Goal: Task Accomplishment & Management: Complete application form

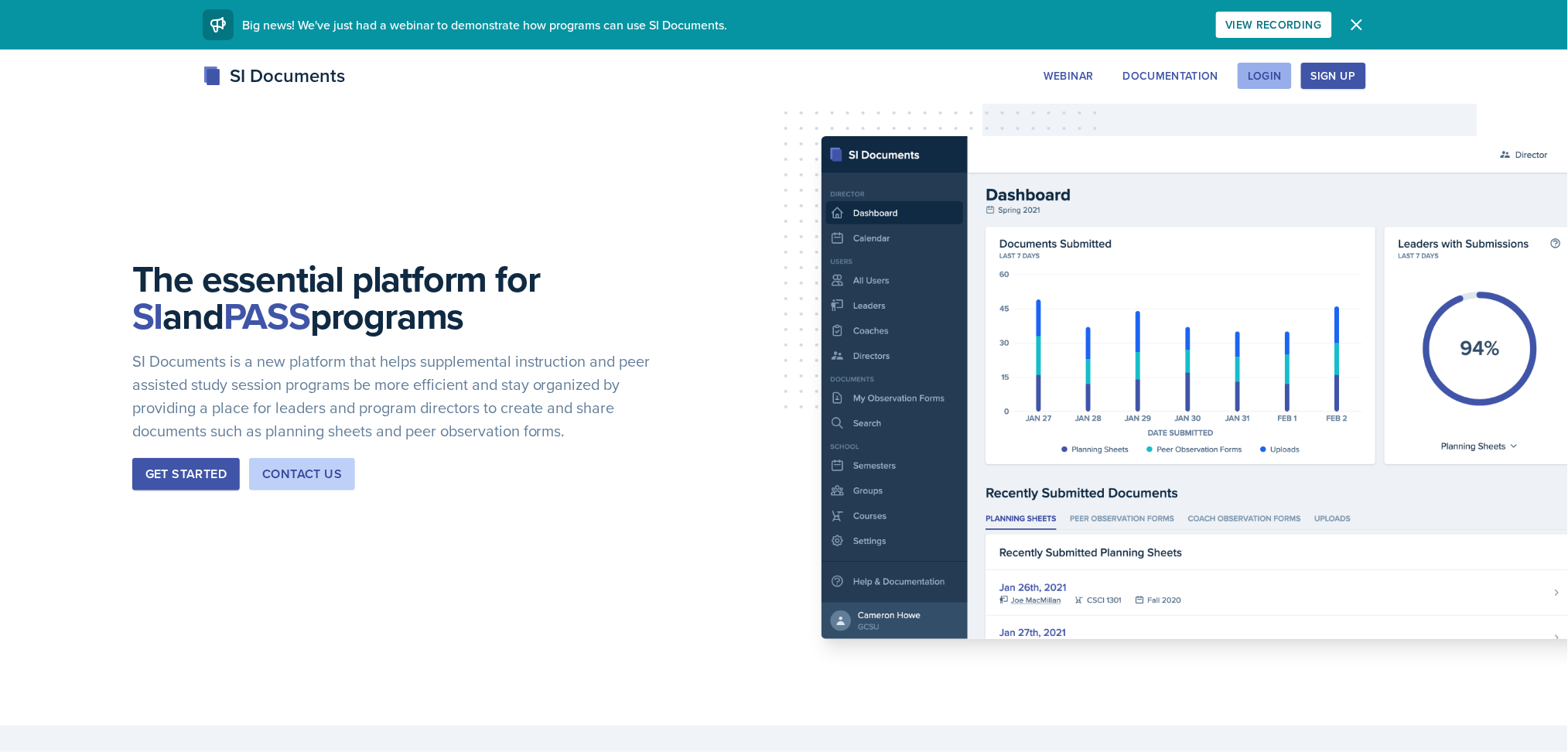
click at [1269, 74] on div "Login" at bounding box center [1264, 76] width 34 height 12
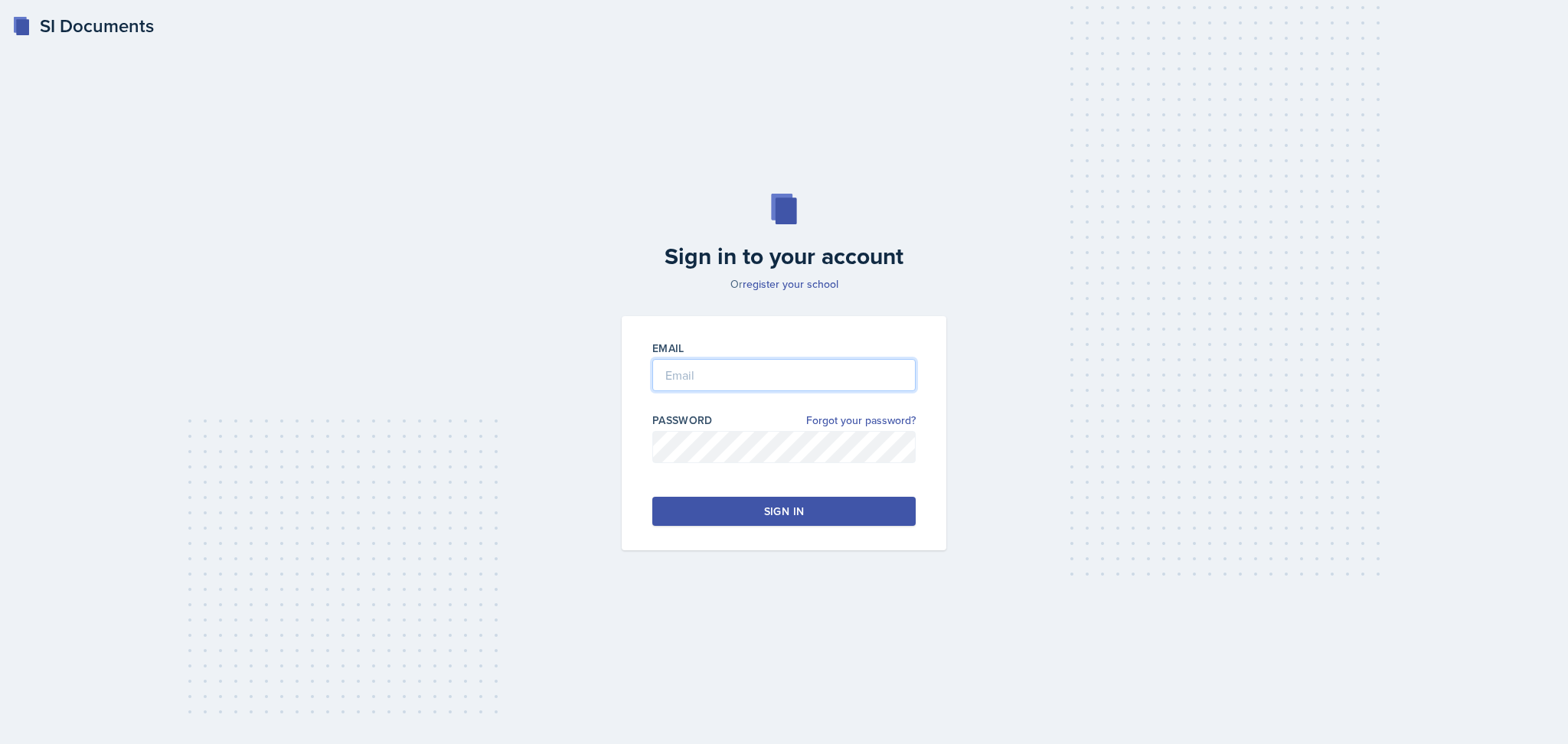
type input "[EMAIL_ADDRESS][DOMAIN_NAME]"
click at [785, 516] on div "Sign in" at bounding box center [784, 511] width 40 height 16
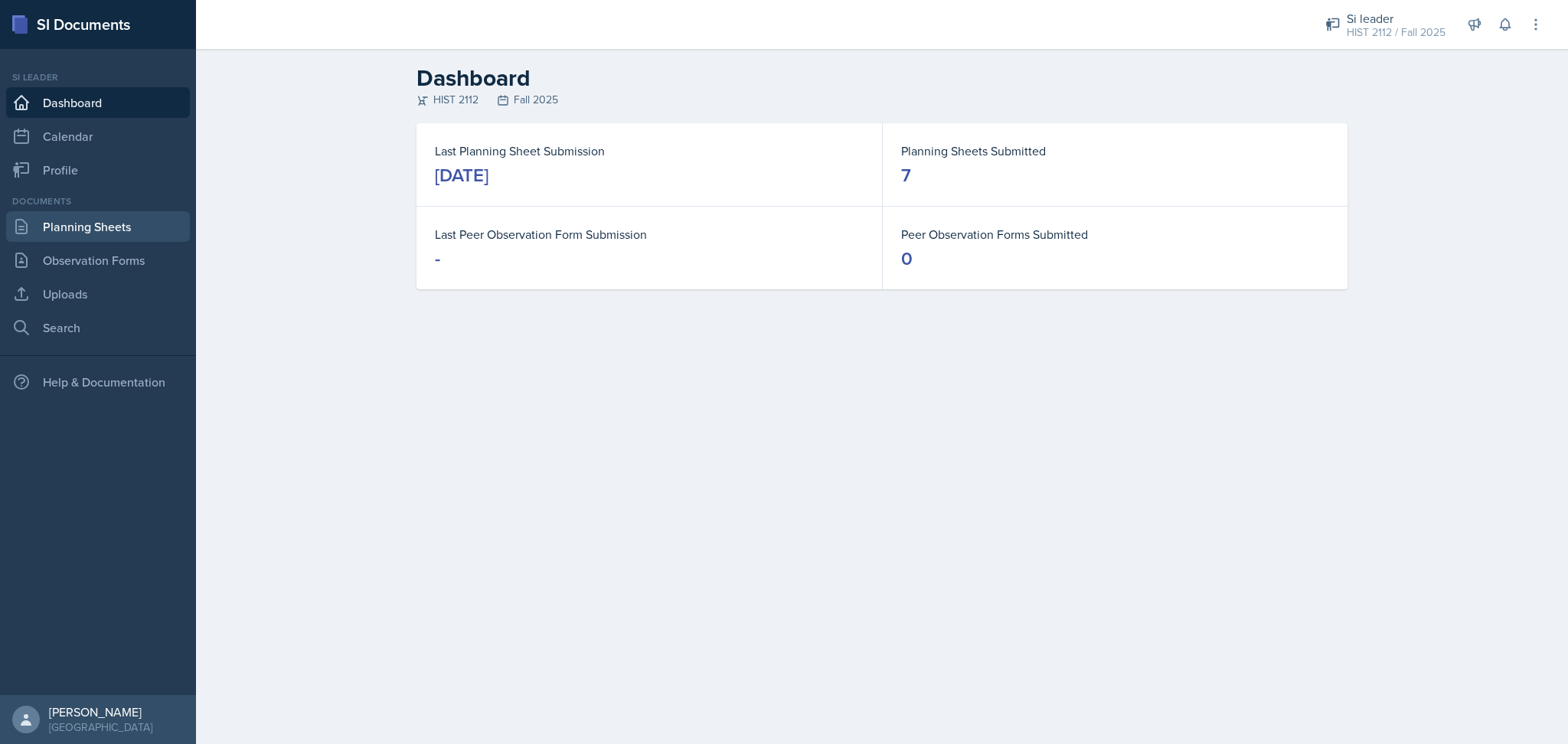
click at [126, 235] on link "Planning Sheets" at bounding box center [98, 226] width 184 height 31
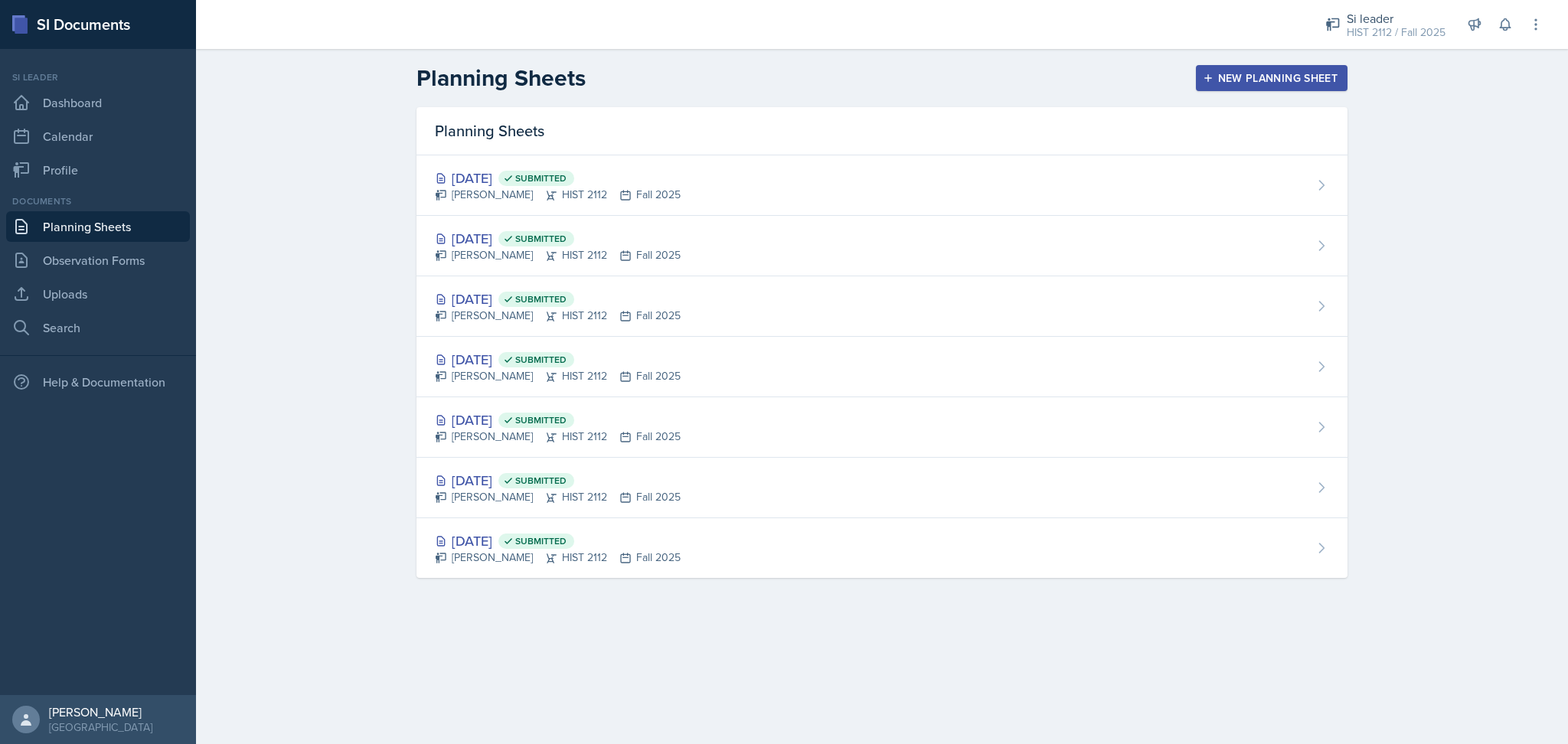
click at [1251, 73] on div "New Planning Sheet" at bounding box center [1272, 78] width 132 height 12
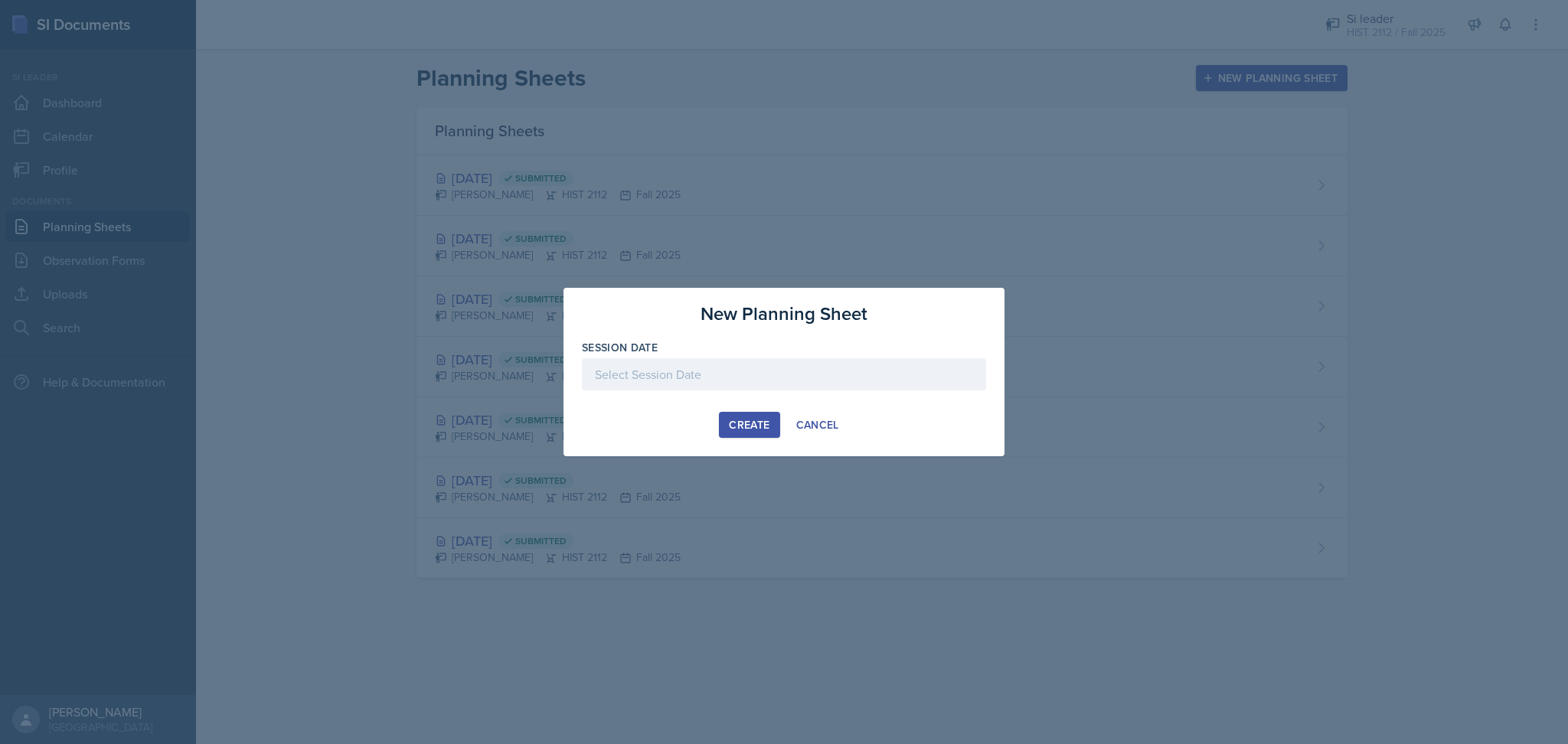
click at [654, 374] on div at bounding box center [784, 374] width 404 height 32
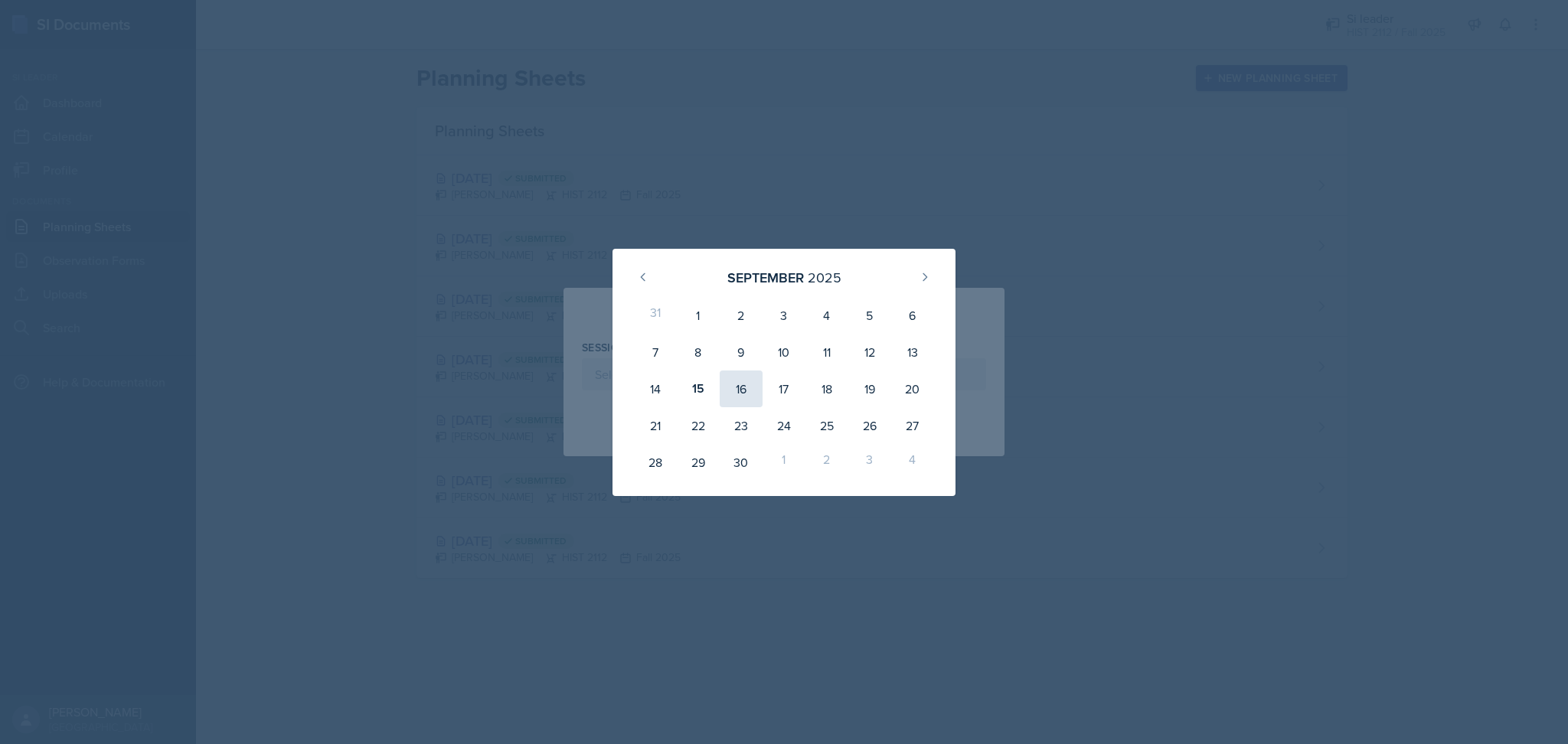
click at [747, 393] on div "16" at bounding box center [741, 389] width 43 height 37
type input "[DATE]"
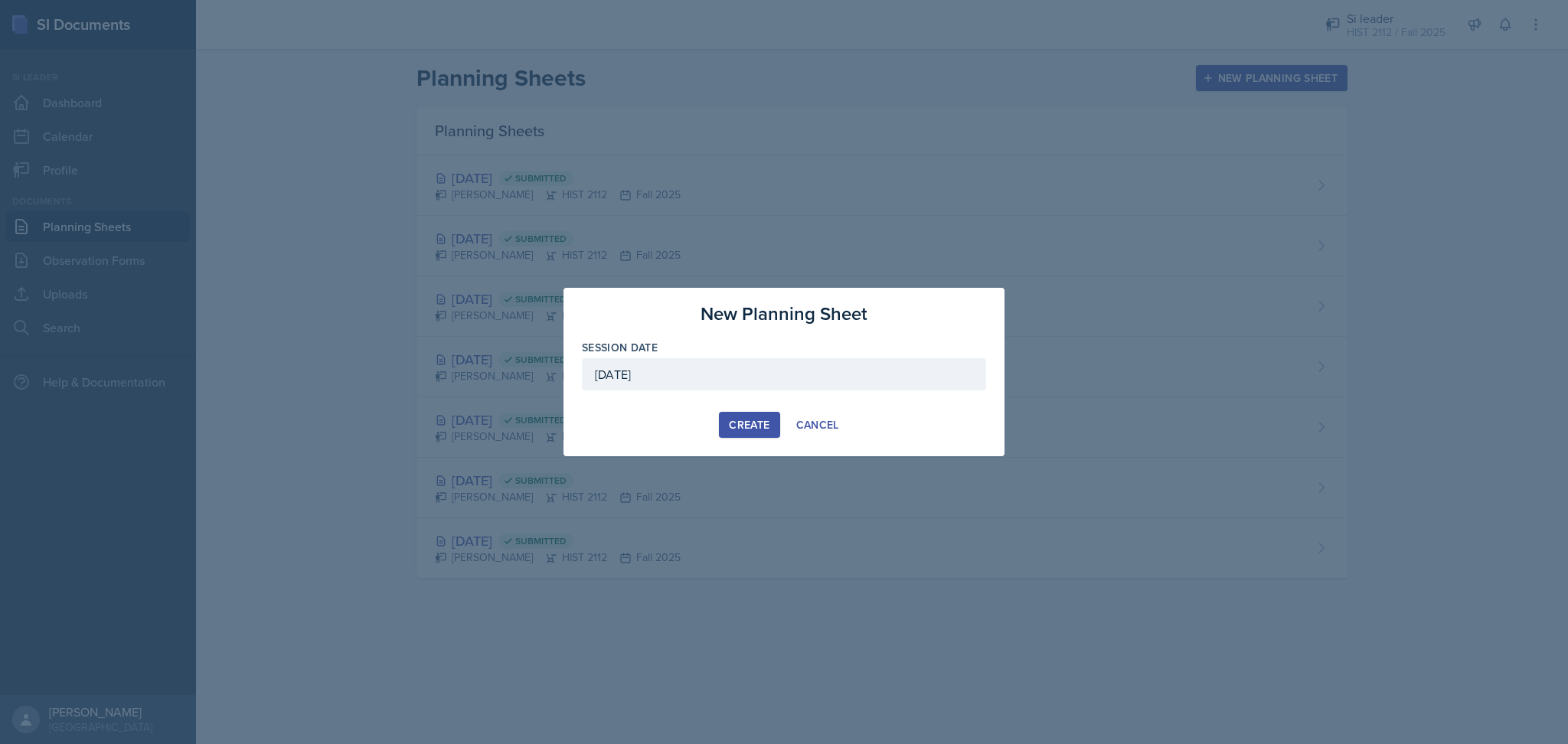
click at [741, 424] on div "Create" at bounding box center [749, 425] width 40 height 12
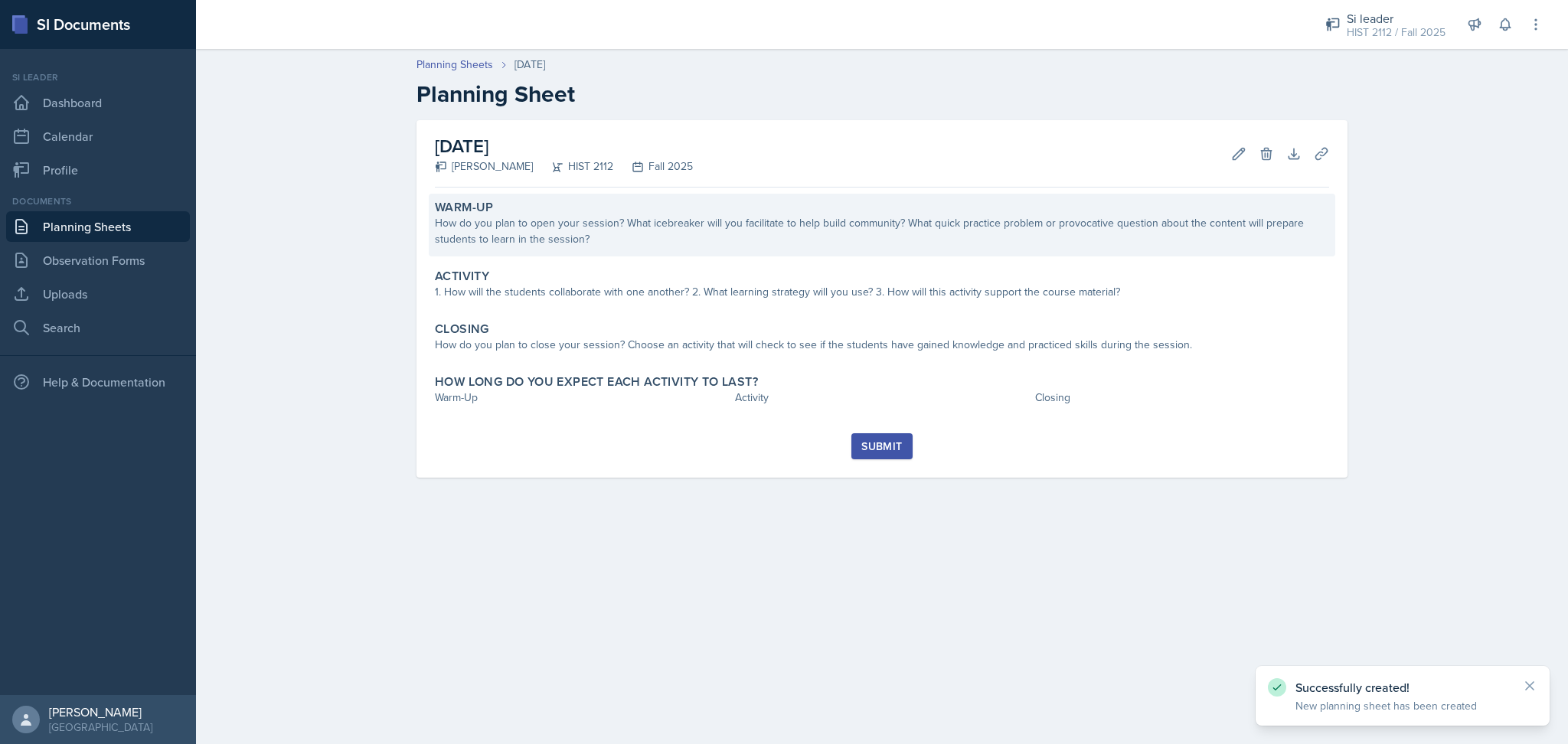
click at [581, 240] on div "How do you plan to open your session? What icebreaker will you facilitate to he…" at bounding box center [882, 231] width 895 height 32
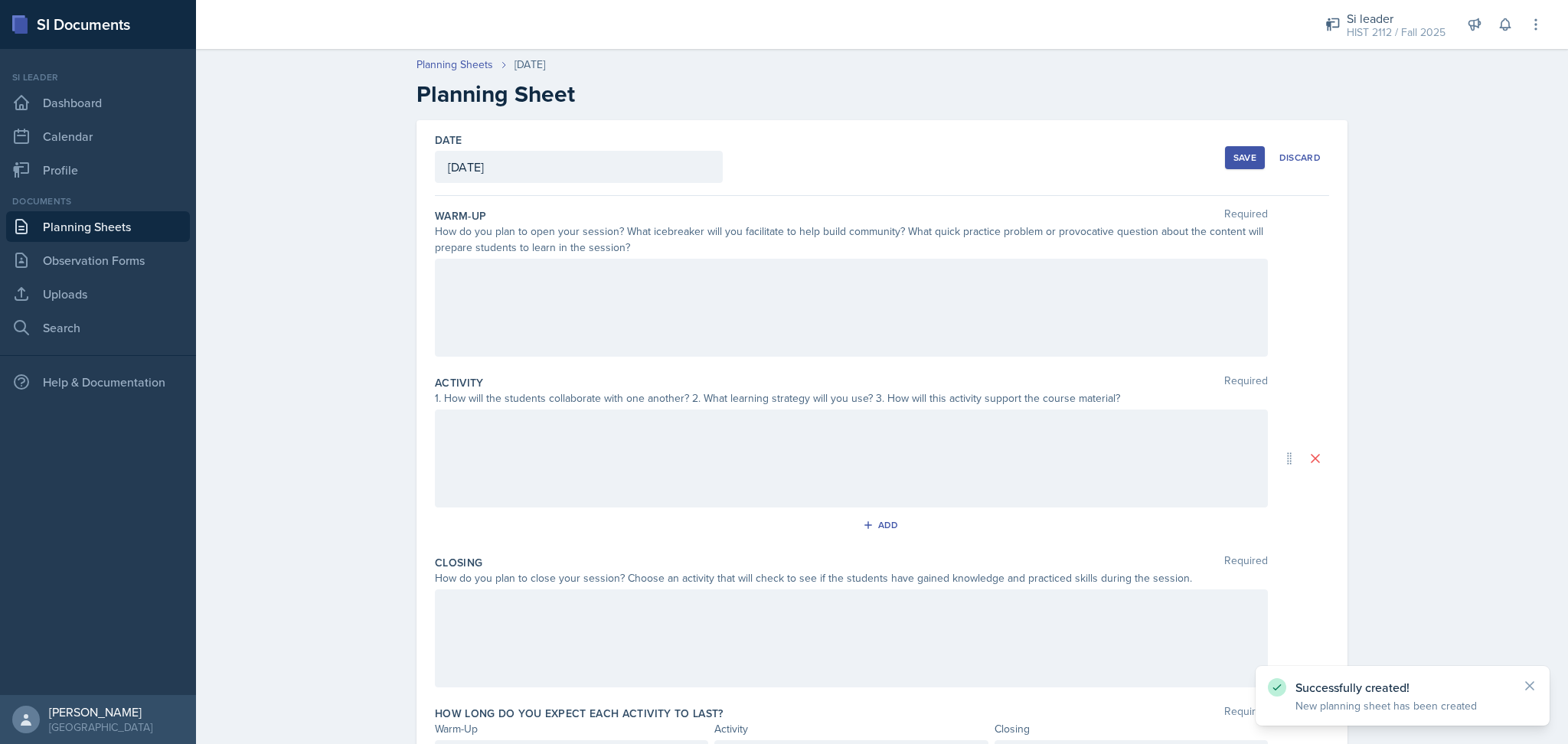
click at [585, 292] on div at bounding box center [851, 308] width 833 height 98
click at [1226, 147] on button "Save" at bounding box center [1245, 157] width 40 height 23
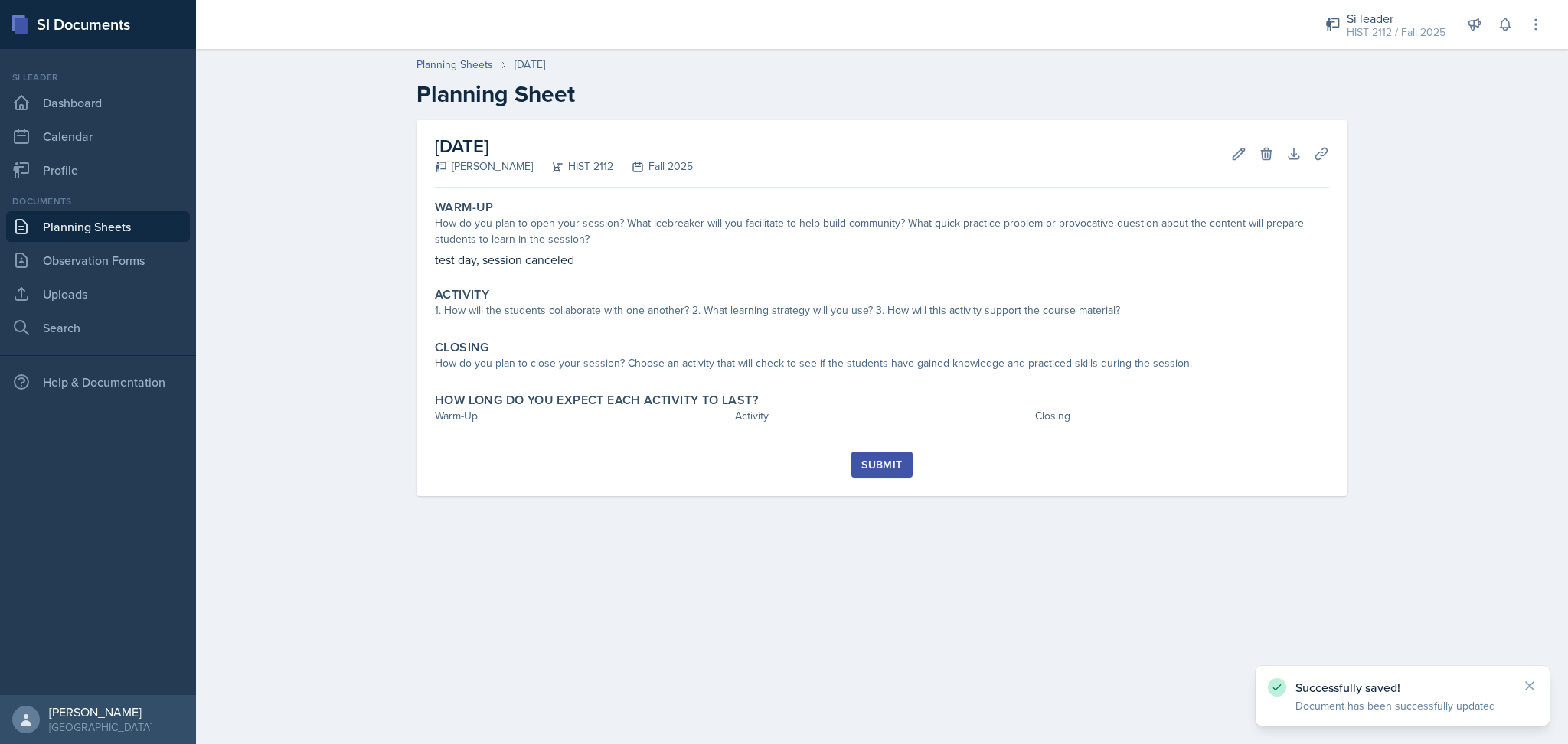
click at [865, 469] on div "Submit" at bounding box center [882, 464] width 40 height 12
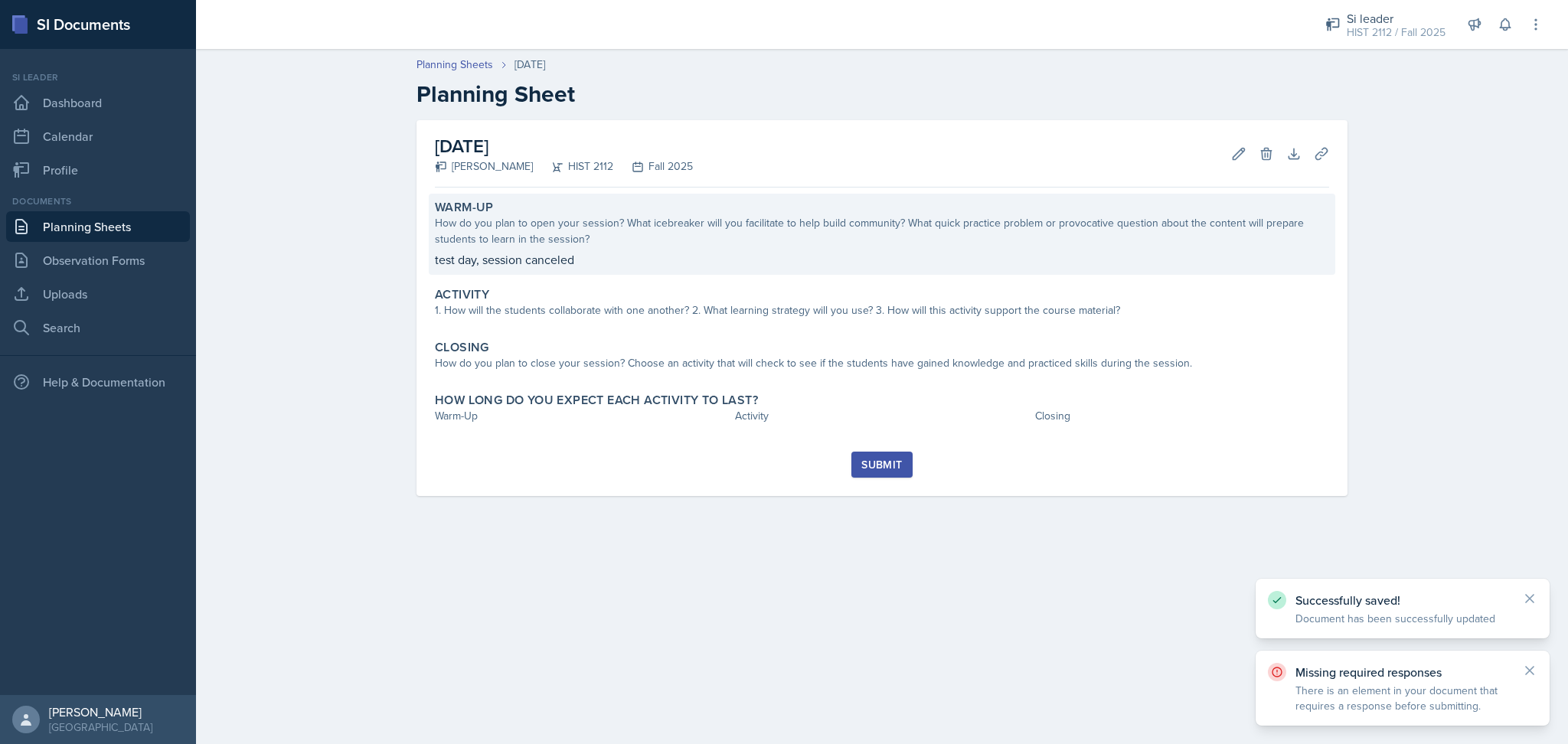
click at [695, 270] on div "Warm-Up How do you plan to open your session? What icebreaker will you facilita…" at bounding box center [882, 233] width 907 height 81
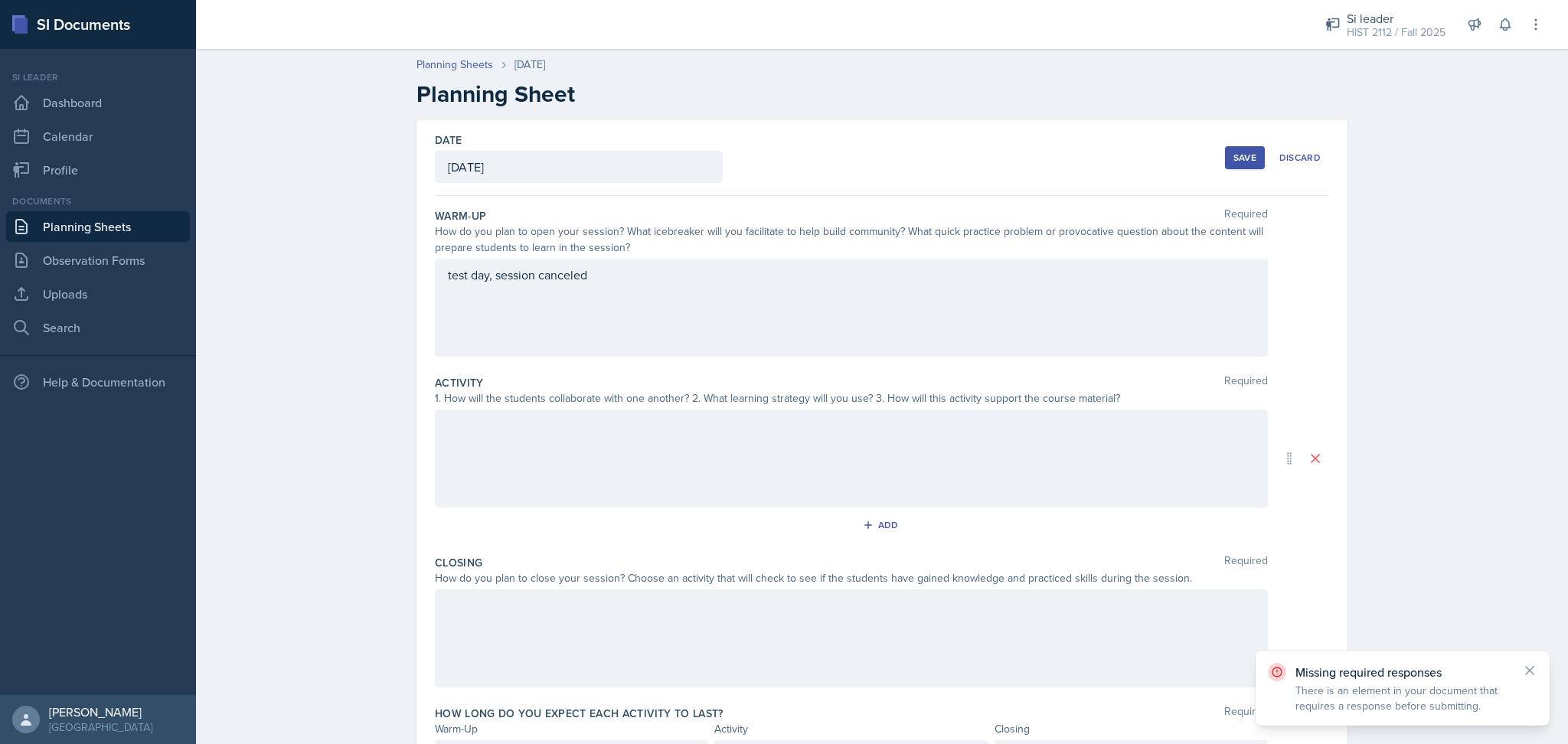
click at [601, 279] on div "test day, session canceled" at bounding box center [851, 308] width 833 height 98
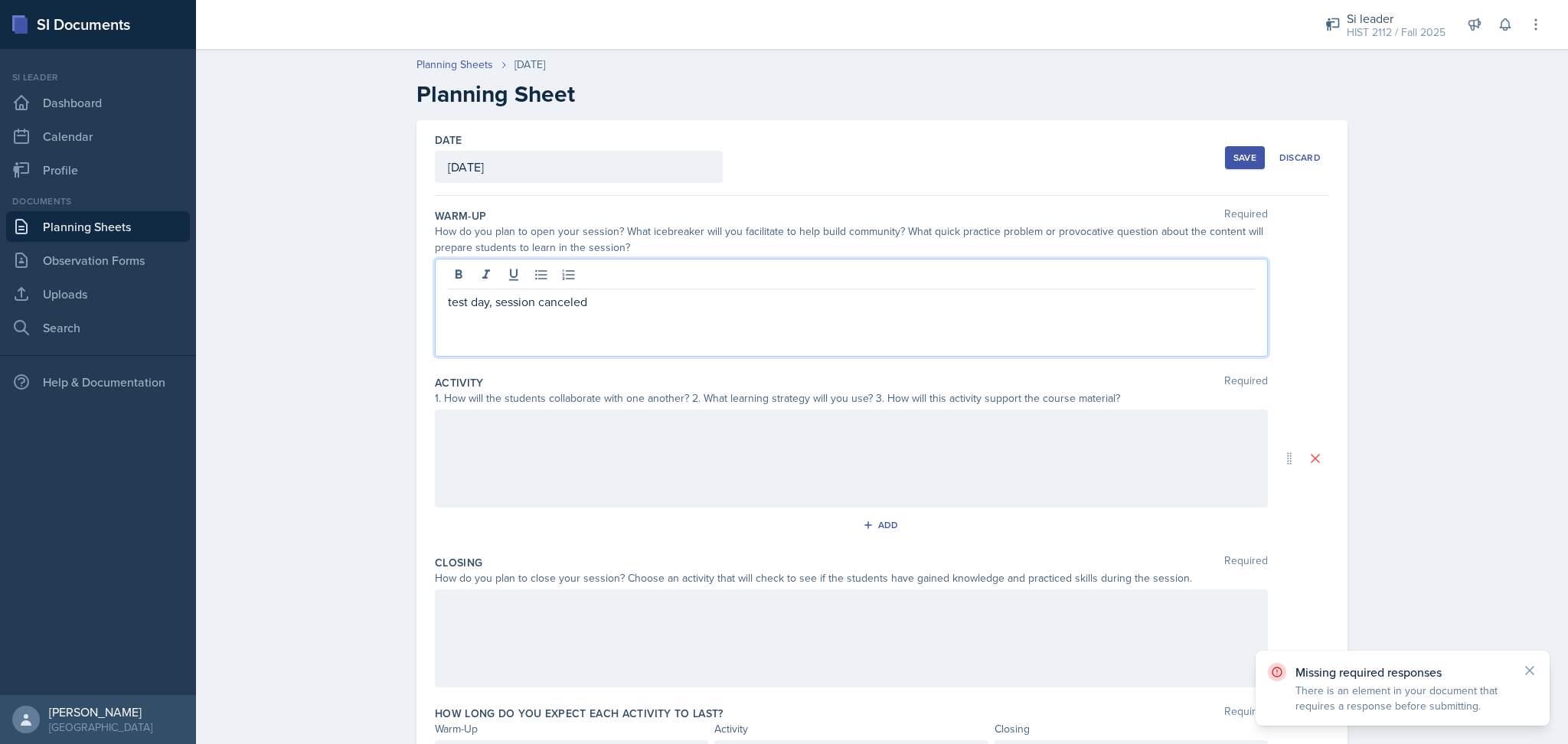
click at [601, 279] on div at bounding box center [851, 276] width 807 height 25
click at [598, 296] on p "test day, session canceled" at bounding box center [851, 301] width 807 height 18
copy p "test day, session canceled"
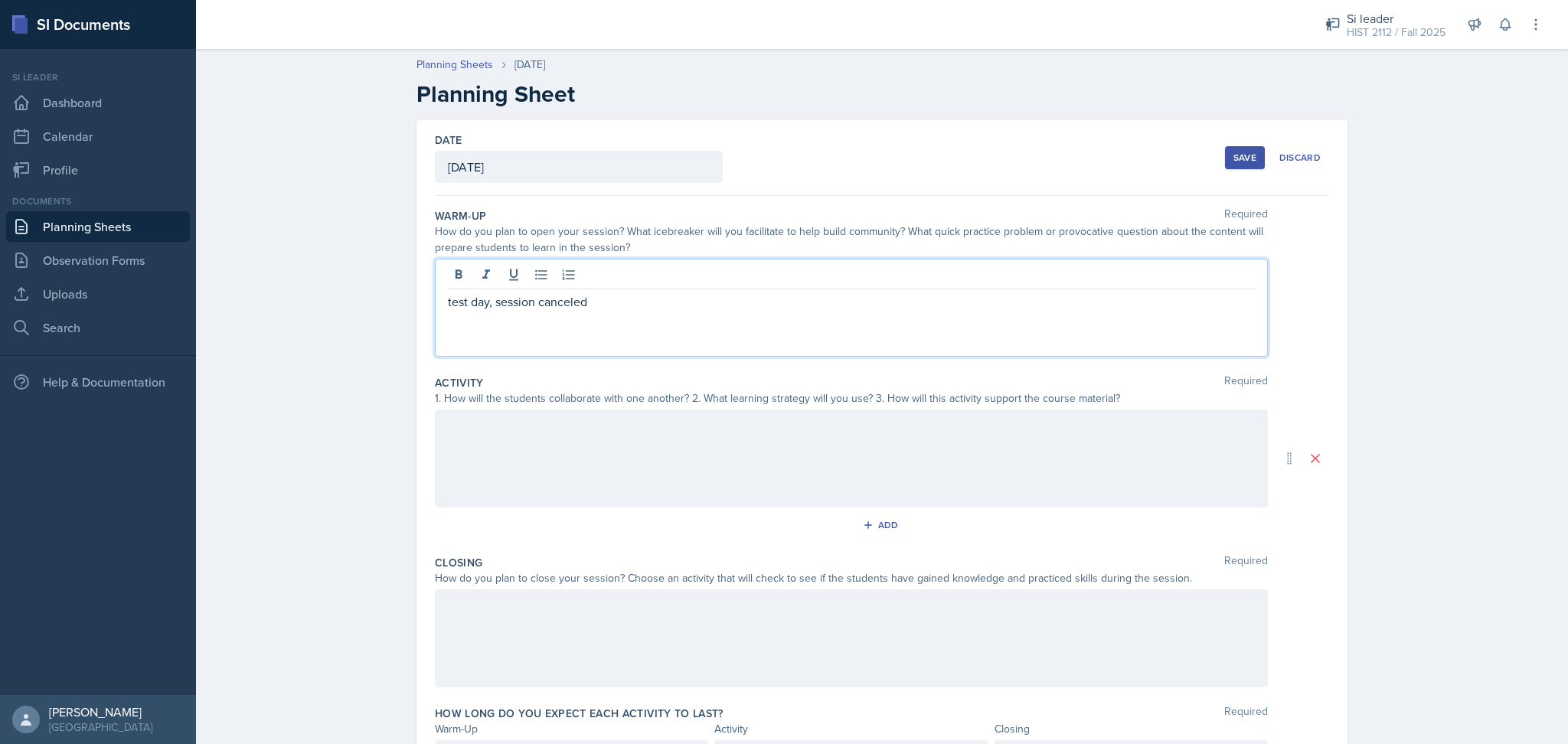
click at [592, 458] on div at bounding box center [851, 458] width 833 height 98
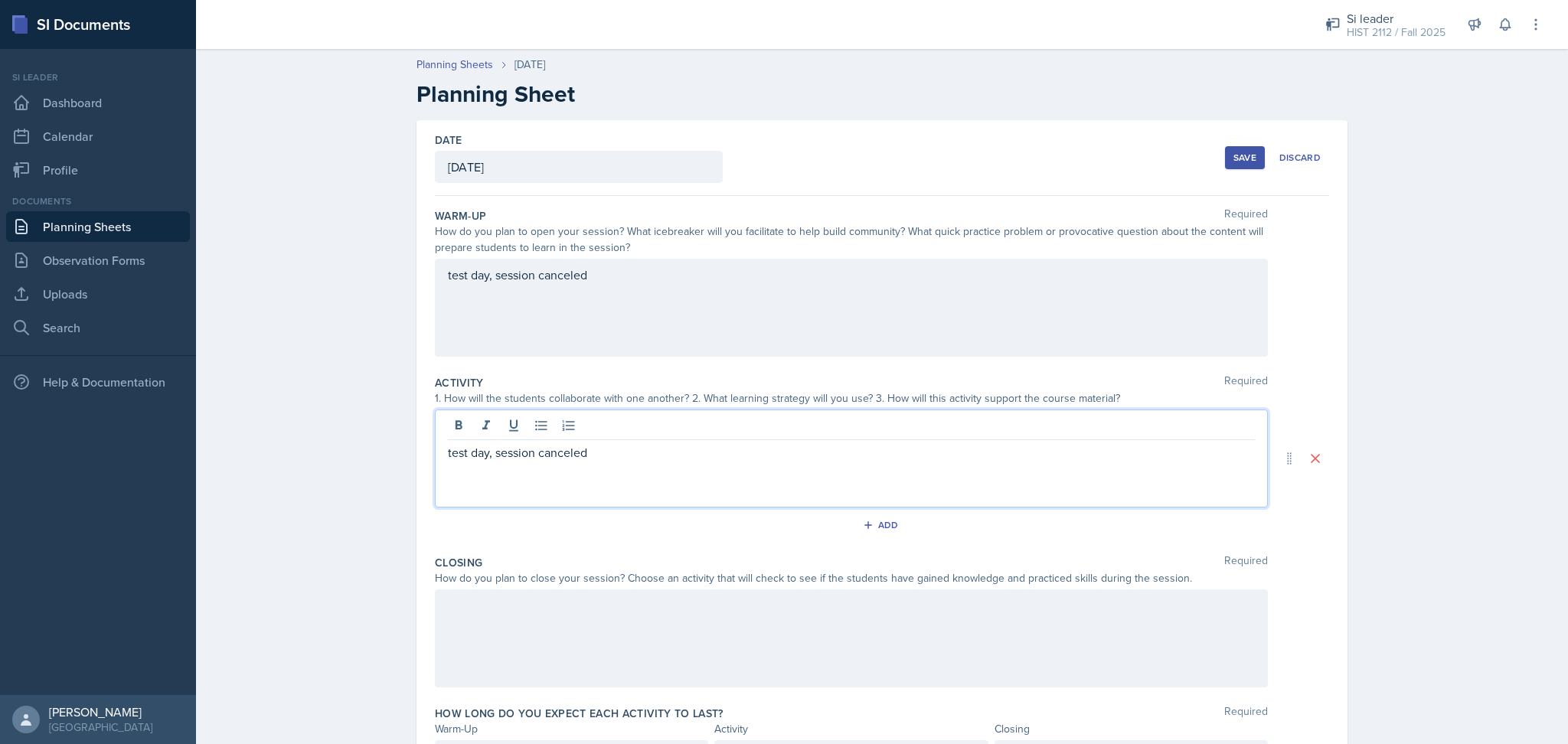
click at [549, 626] on div at bounding box center [851, 638] width 833 height 98
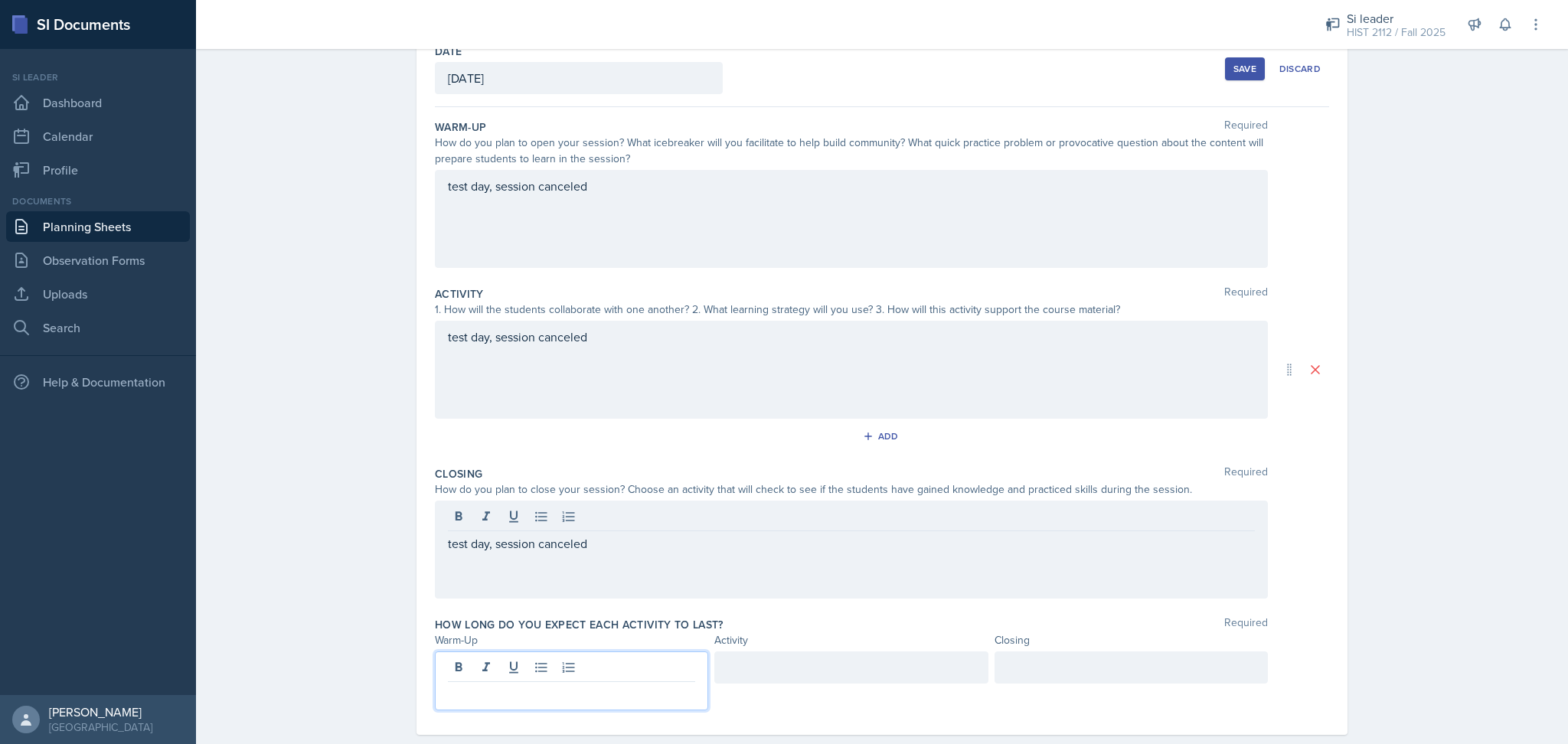
click at [519, 685] on p at bounding box center [571, 694] width 247 height 18
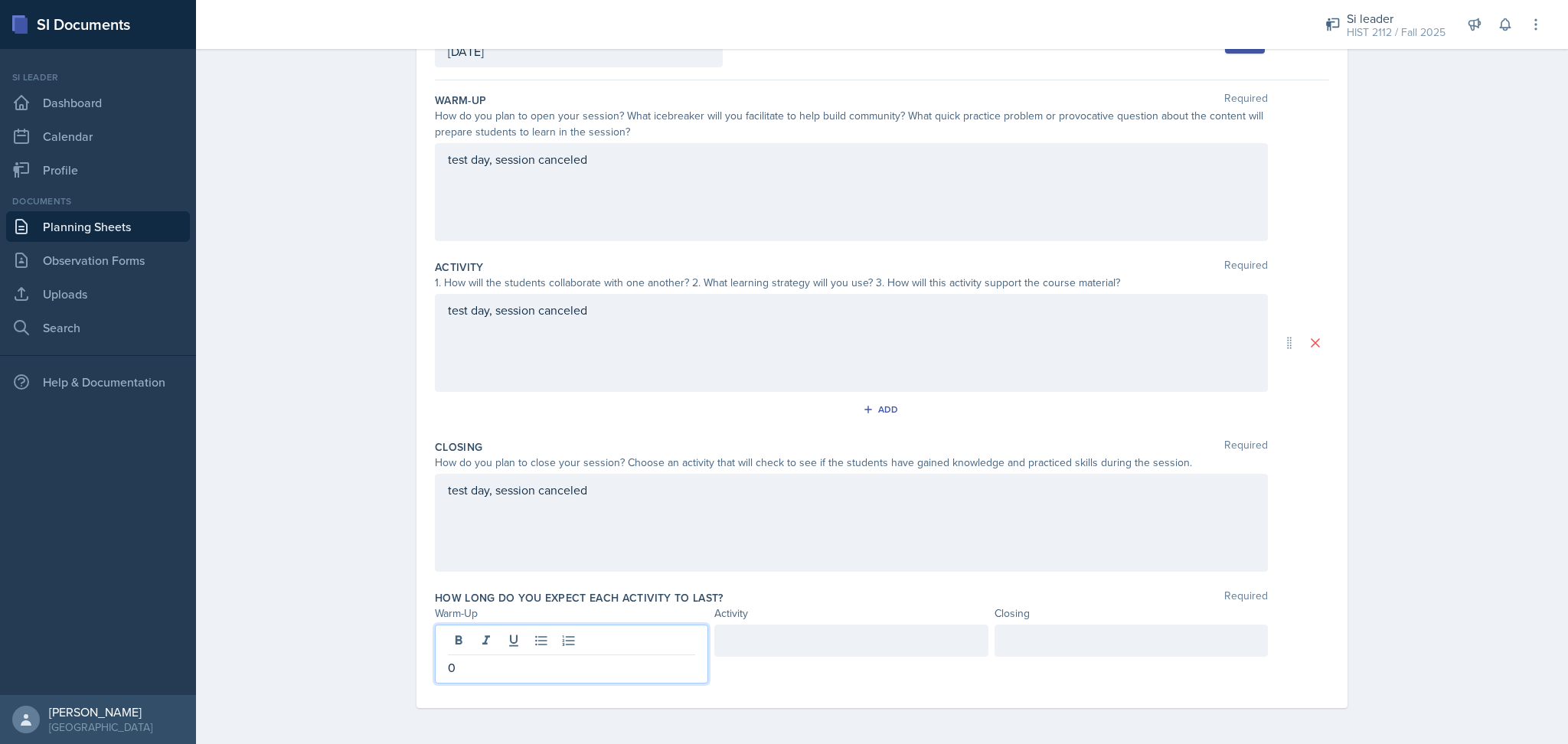
click at [790, 642] on div at bounding box center [851, 640] width 274 height 32
click at [1132, 646] on div at bounding box center [1131, 640] width 274 height 32
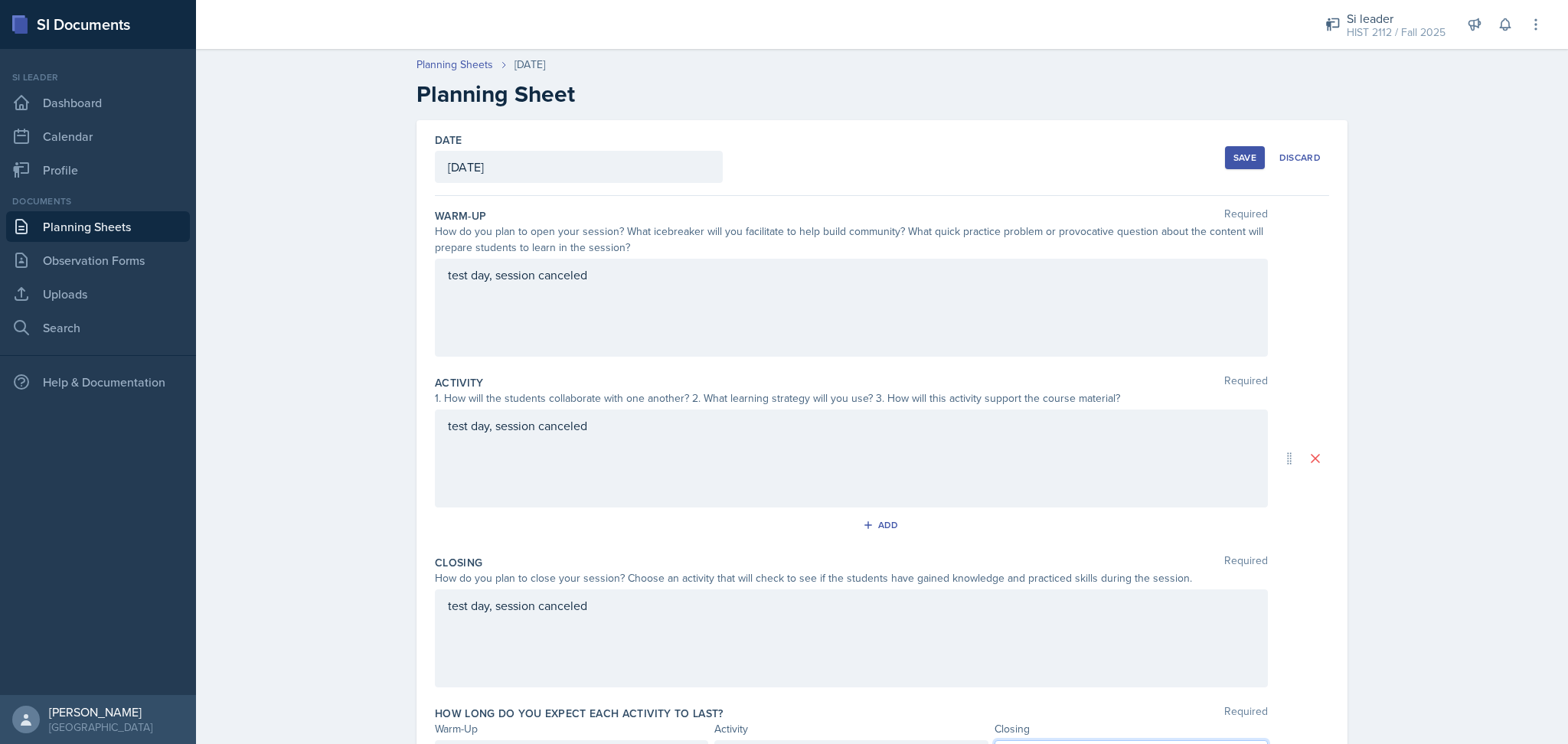
scroll to position [1, 0]
click at [1246, 157] on div "Save" at bounding box center [1244, 156] width 23 height 12
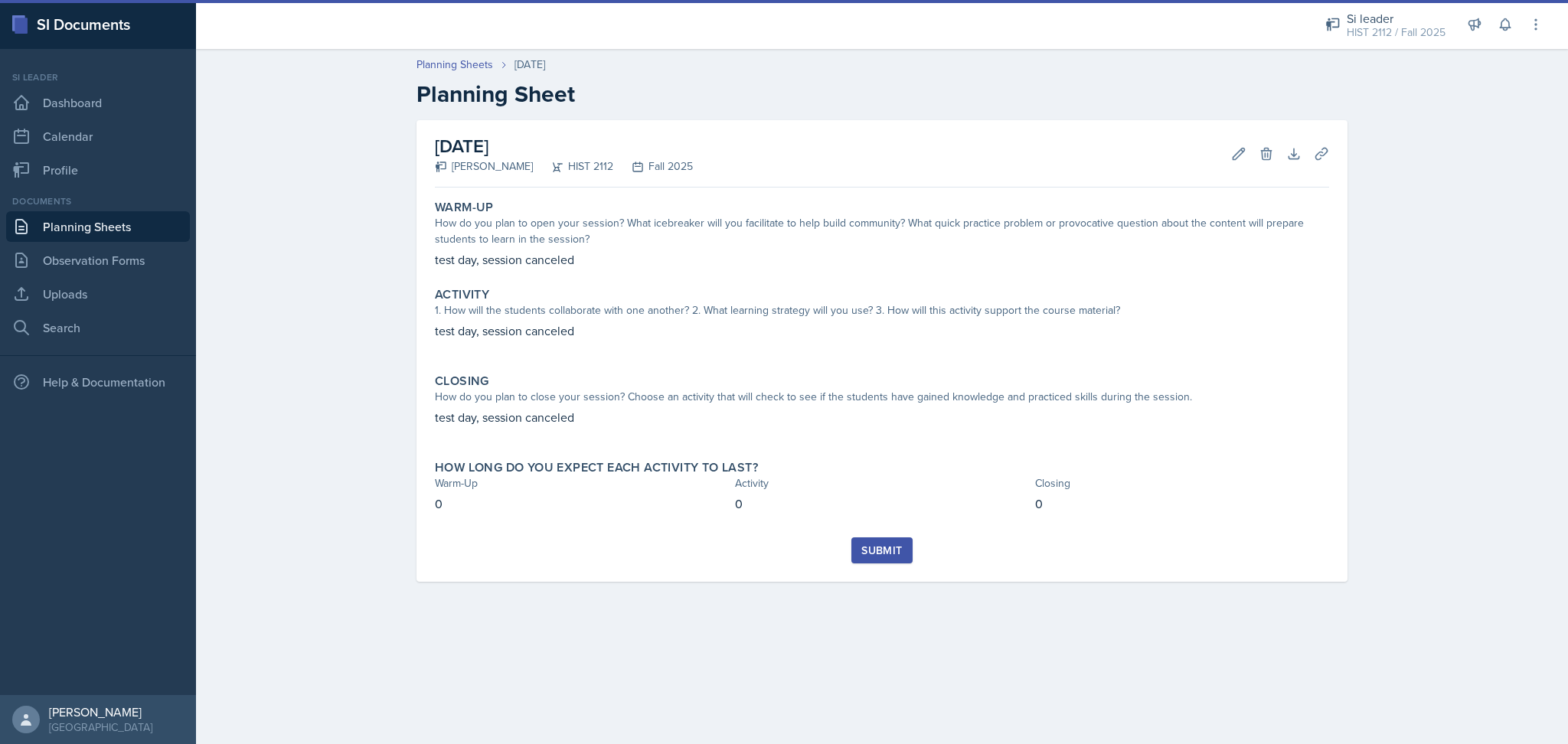
scroll to position [0, 0]
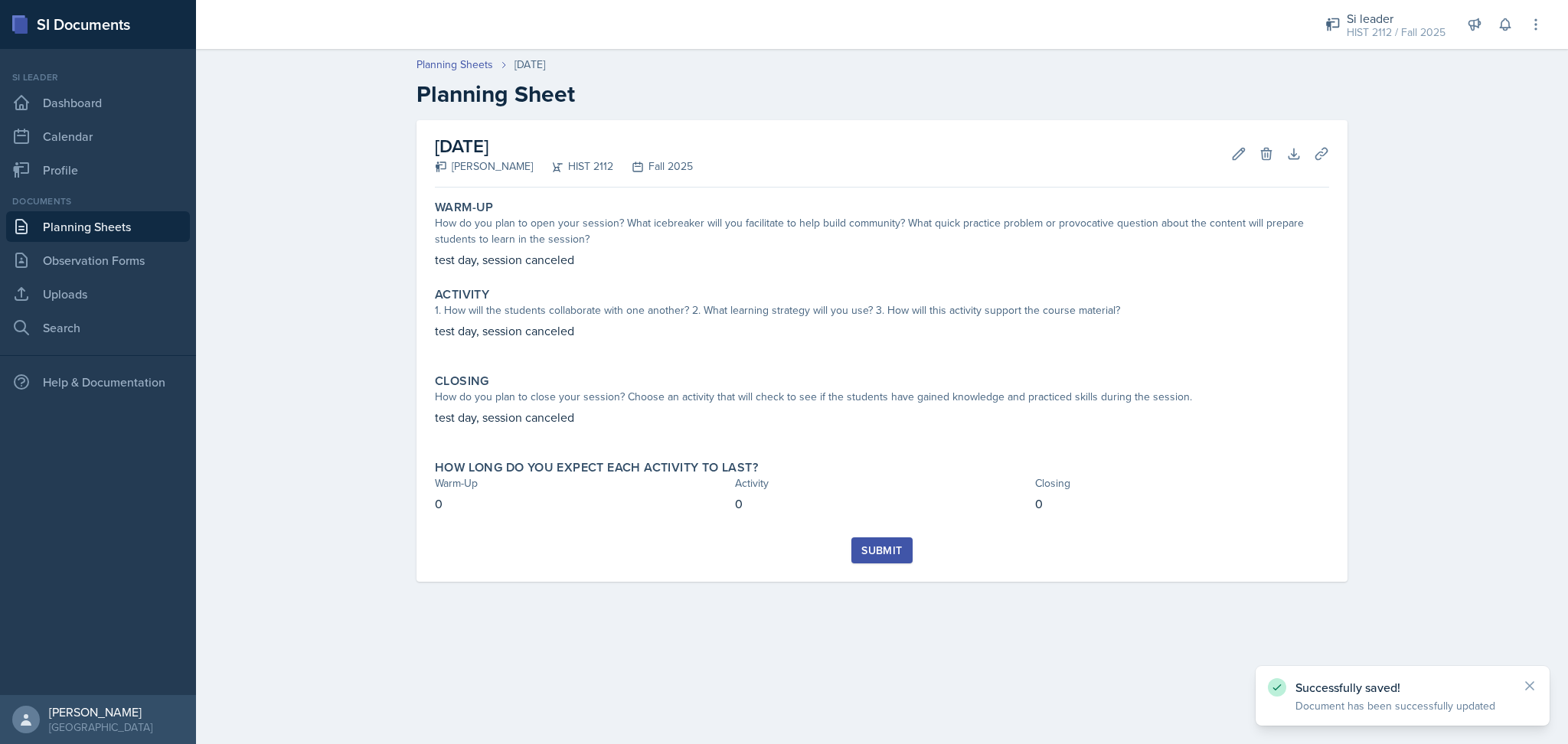
click at [864, 554] on div "Submit" at bounding box center [882, 550] width 40 height 12
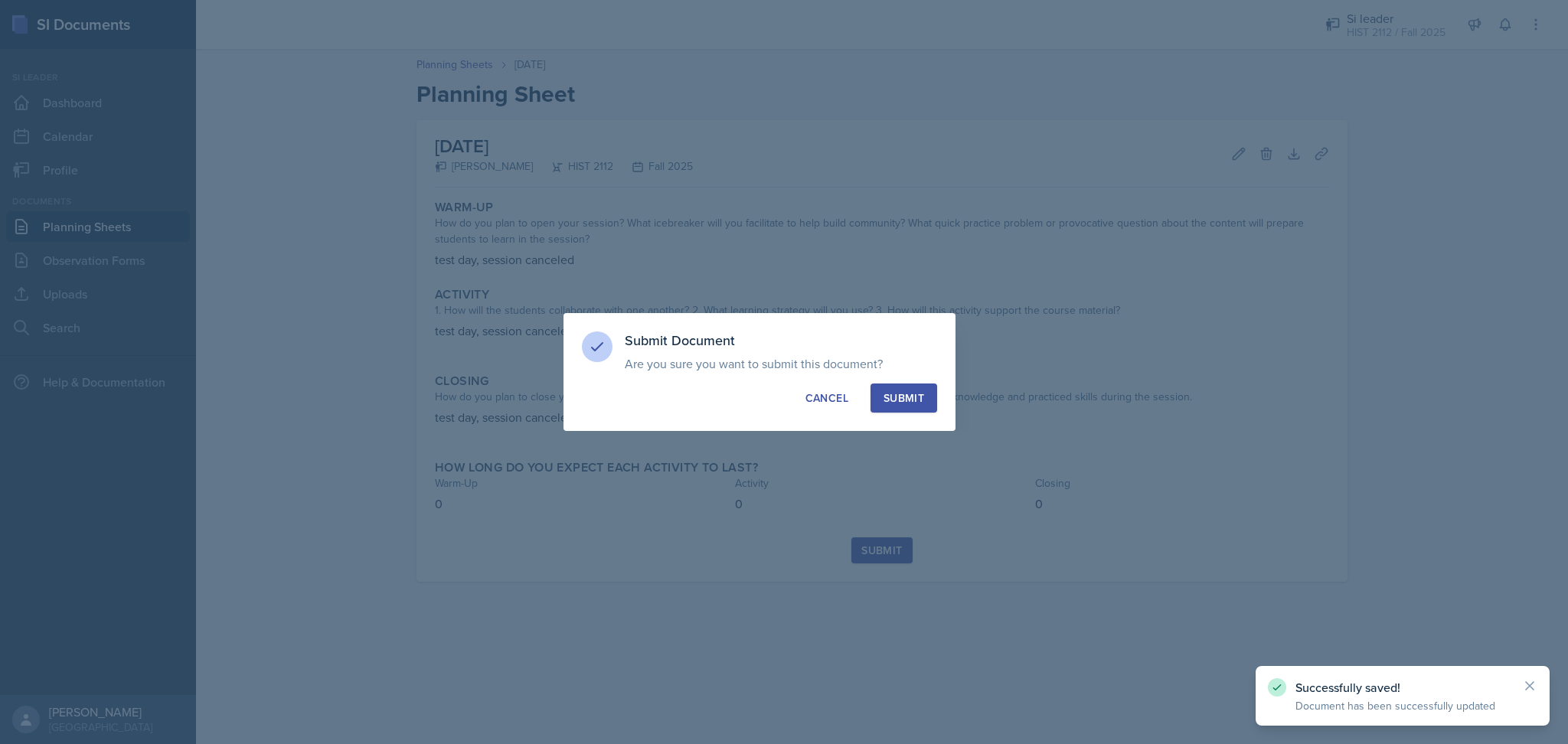
click at [916, 384] on button "Submit" at bounding box center [903, 398] width 66 height 29
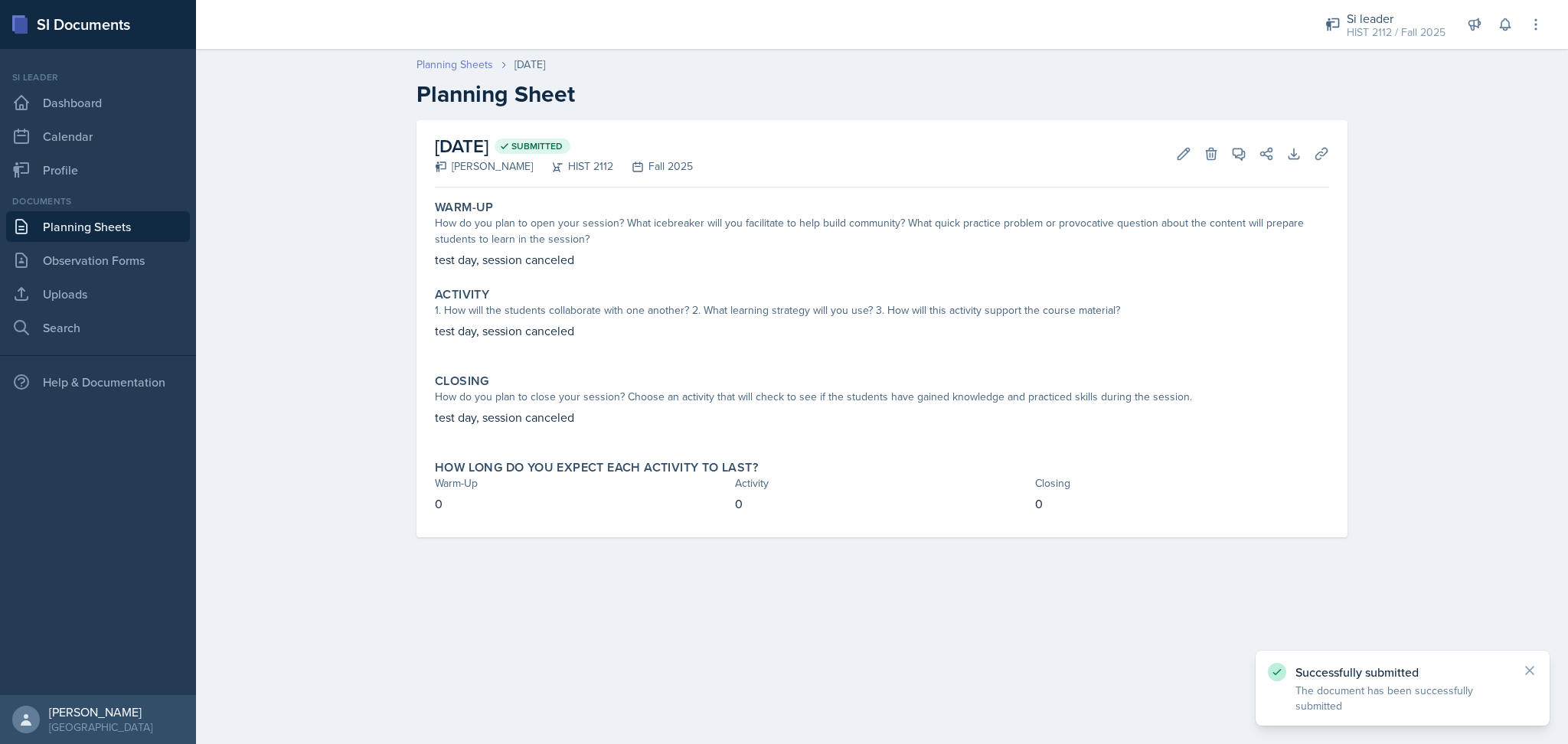
click at [435, 59] on link "Planning Sheets" at bounding box center [455, 65] width 77 height 16
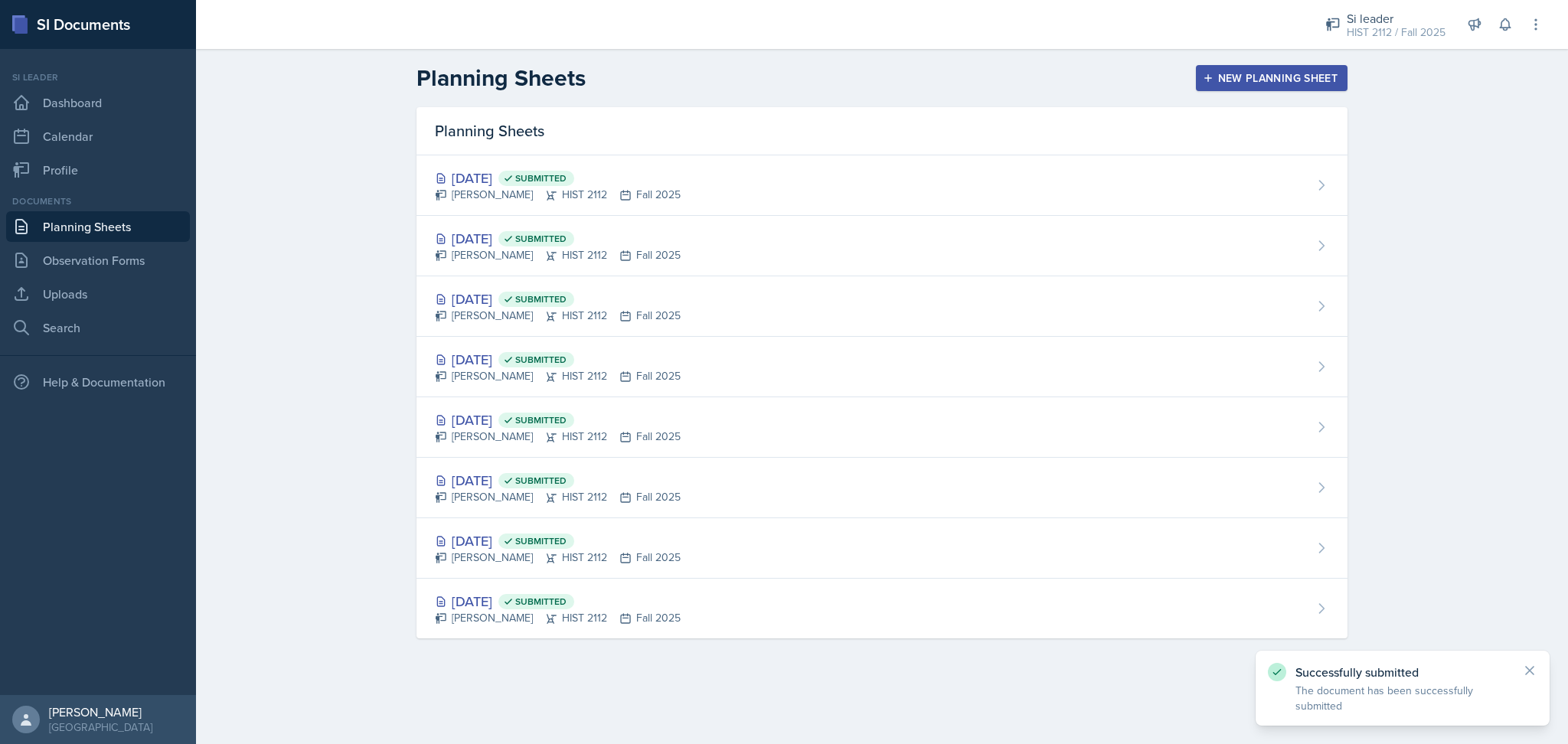
click at [1271, 76] on div "New Planning Sheet" at bounding box center [1272, 78] width 132 height 12
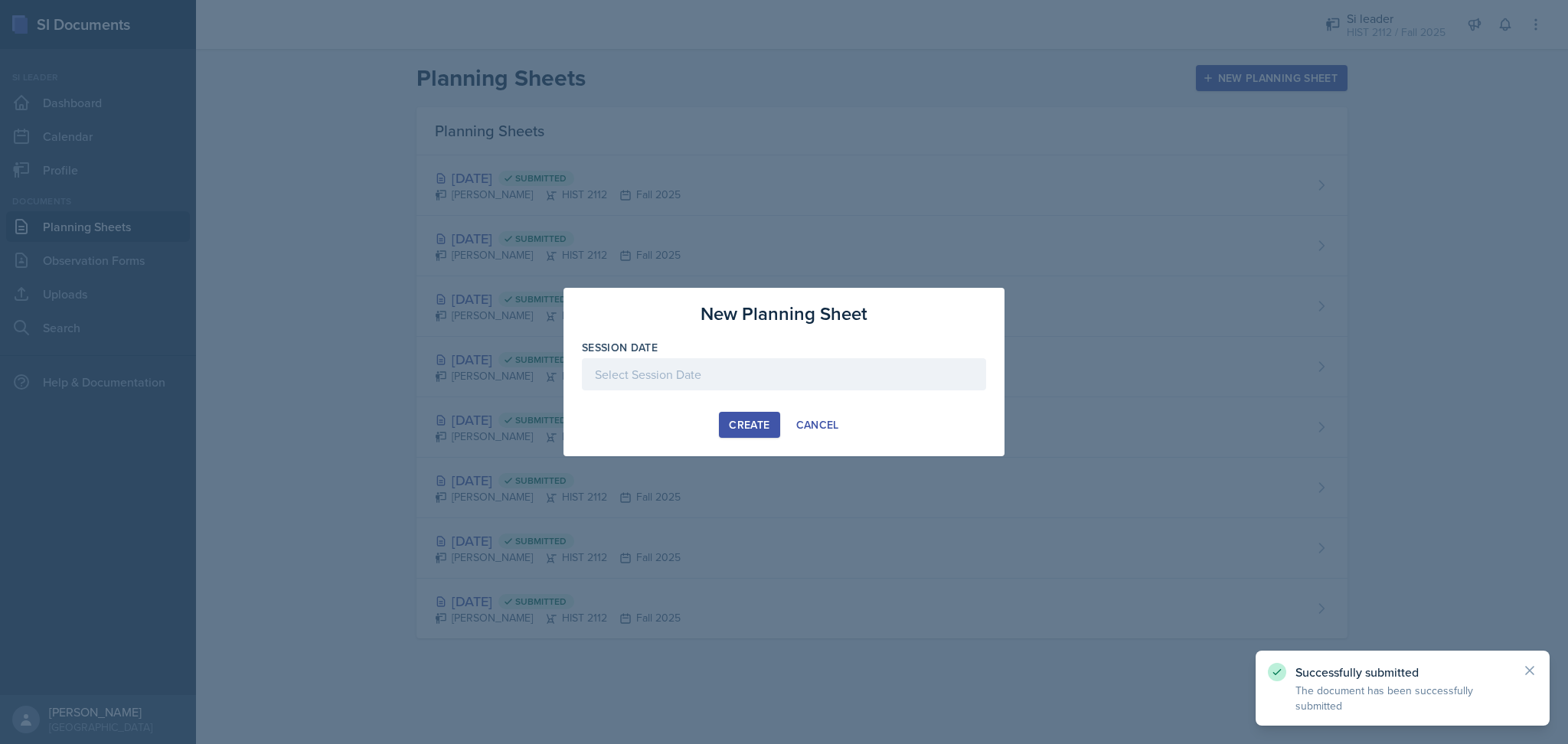
click at [712, 368] on div at bounding box center [784, 374] width 404 height 32
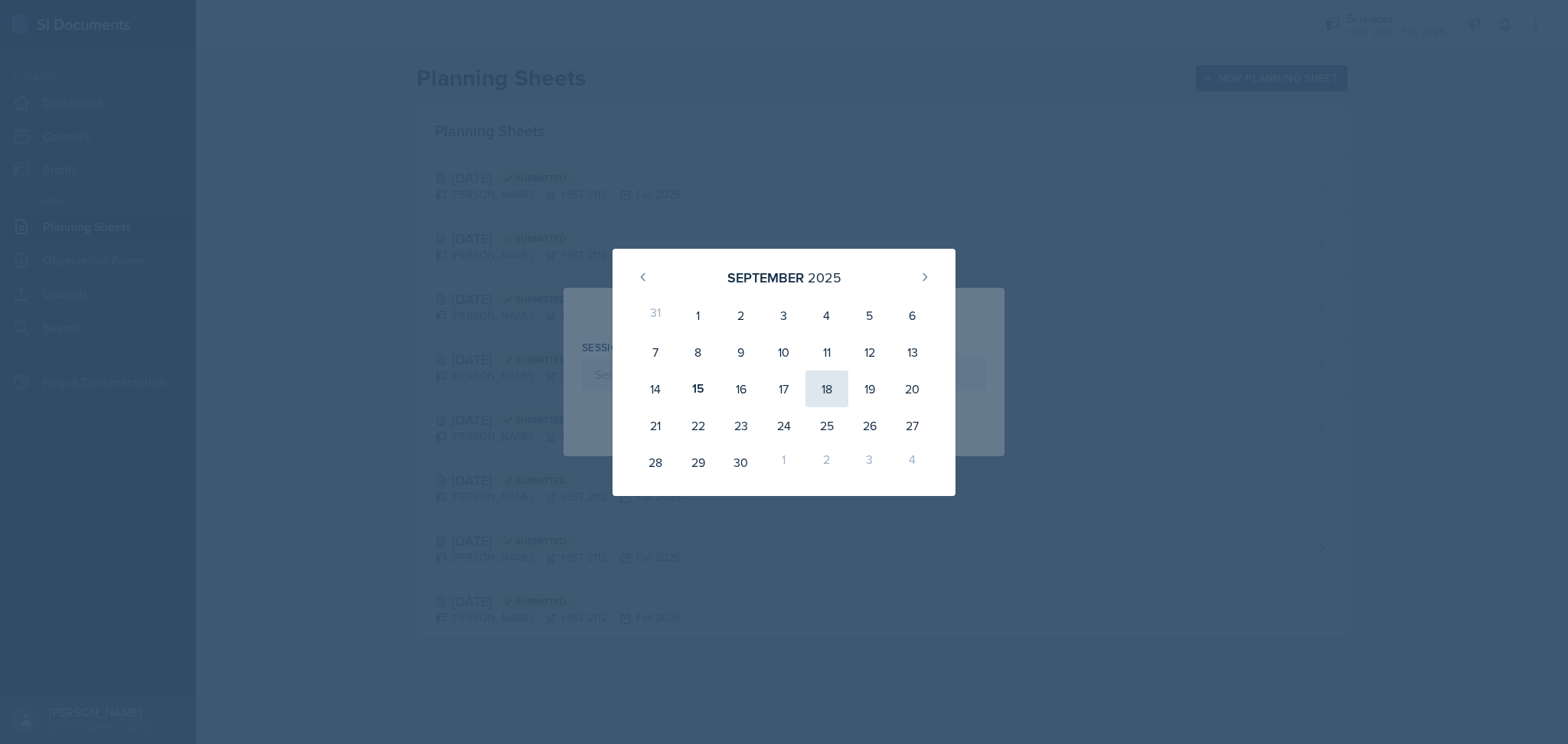
click at [830, 387] on div "18" at bounding box center [826, 389] width 43 height 37
type input "[DATE]"
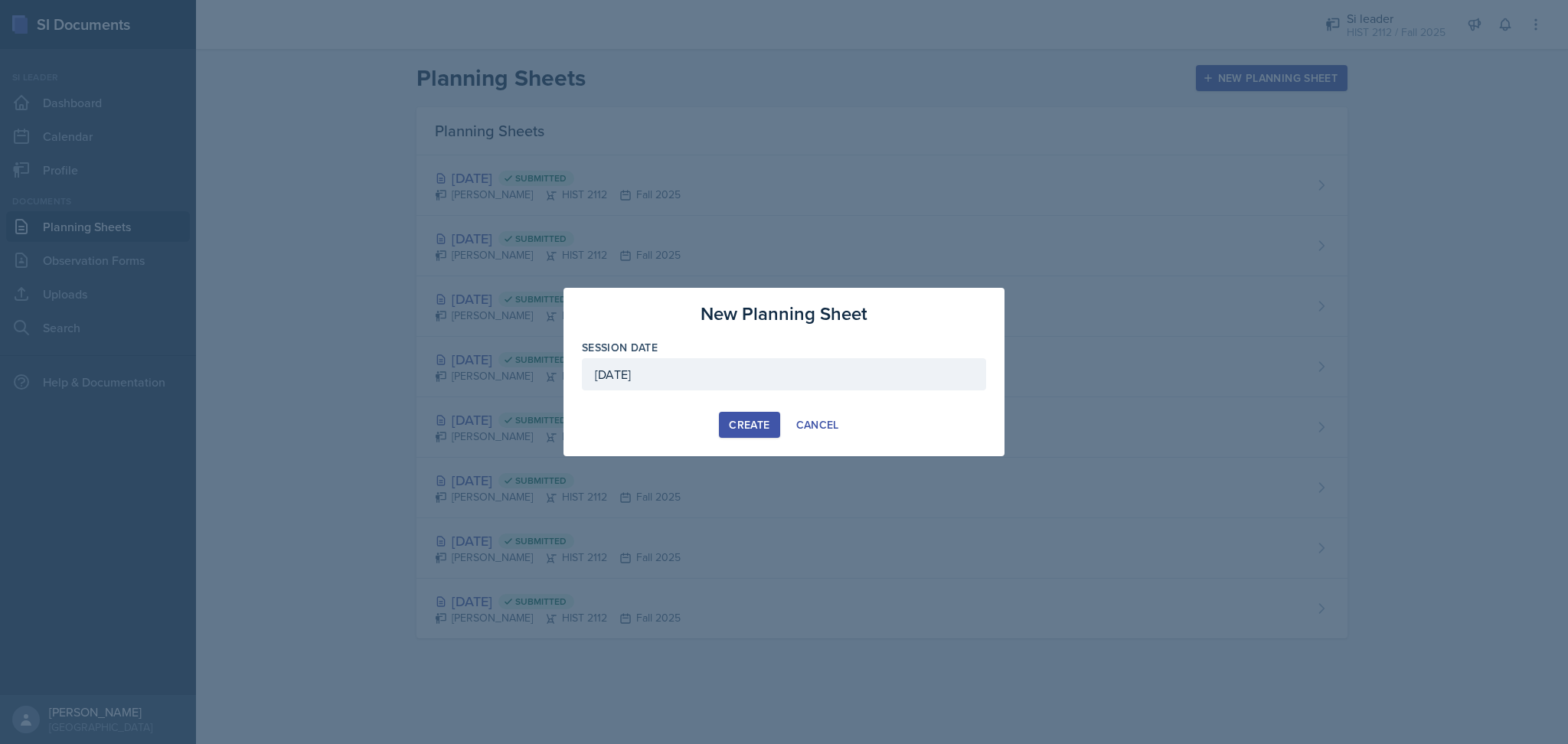
click at [735, 426] on div "Create" at bounding box center [749, 425] width 40 height 12
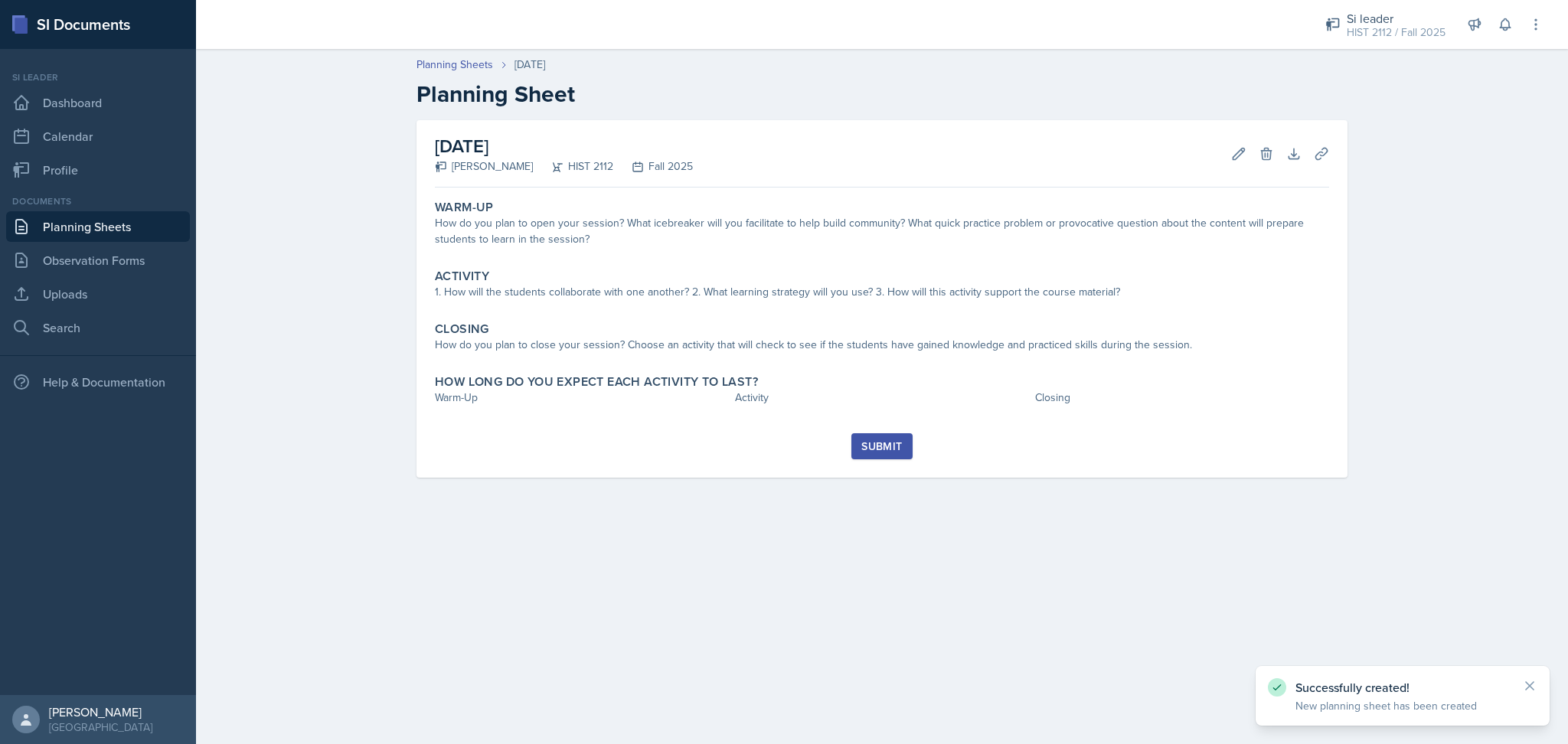
click at [679, 253] on div "Warm-Up How do you plan to open your session? What icebreaker will you facilita…" at bounding box center [882, 225] width 907 height 63
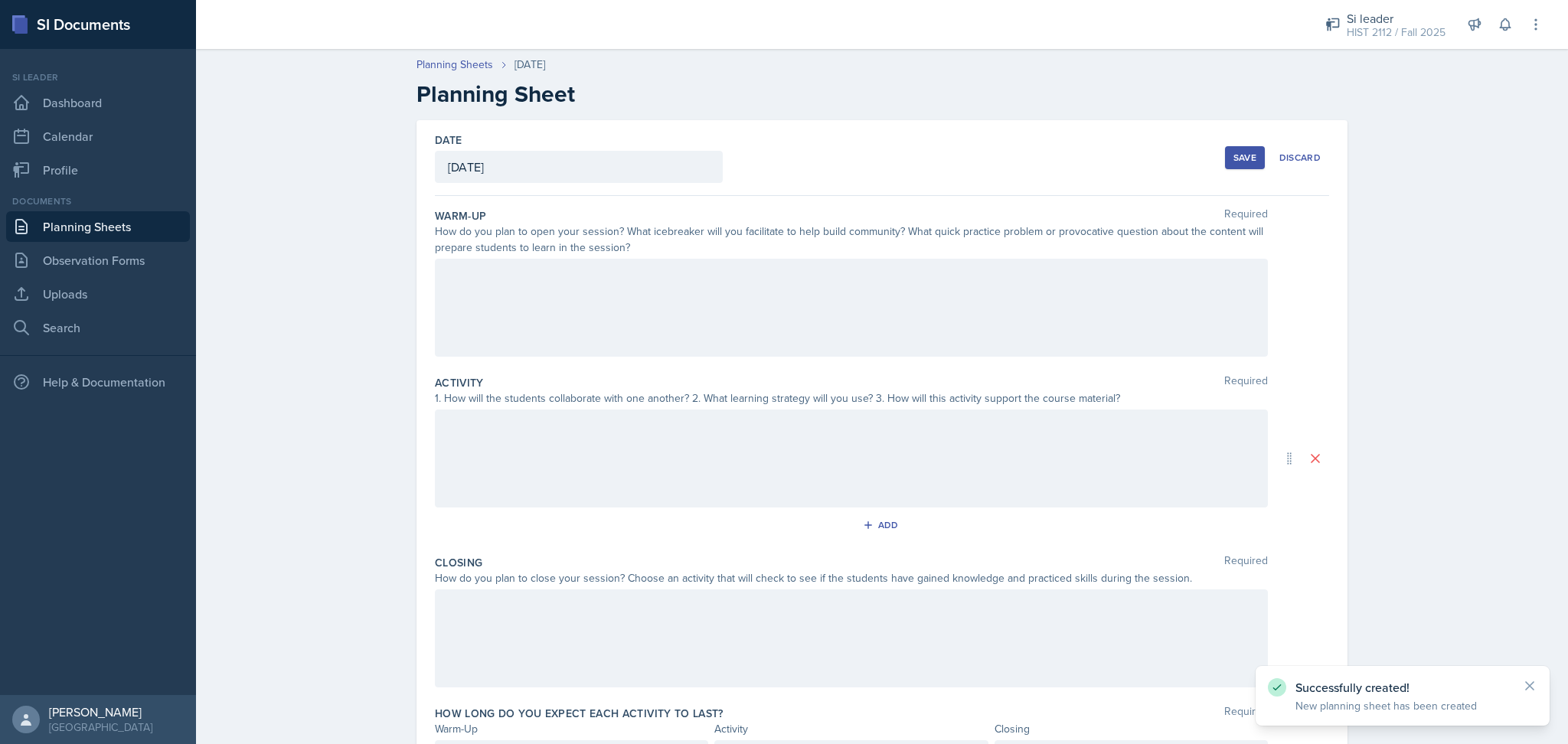
click at [671, 316] on div at bounding box center [851, 308] width 833 height 98
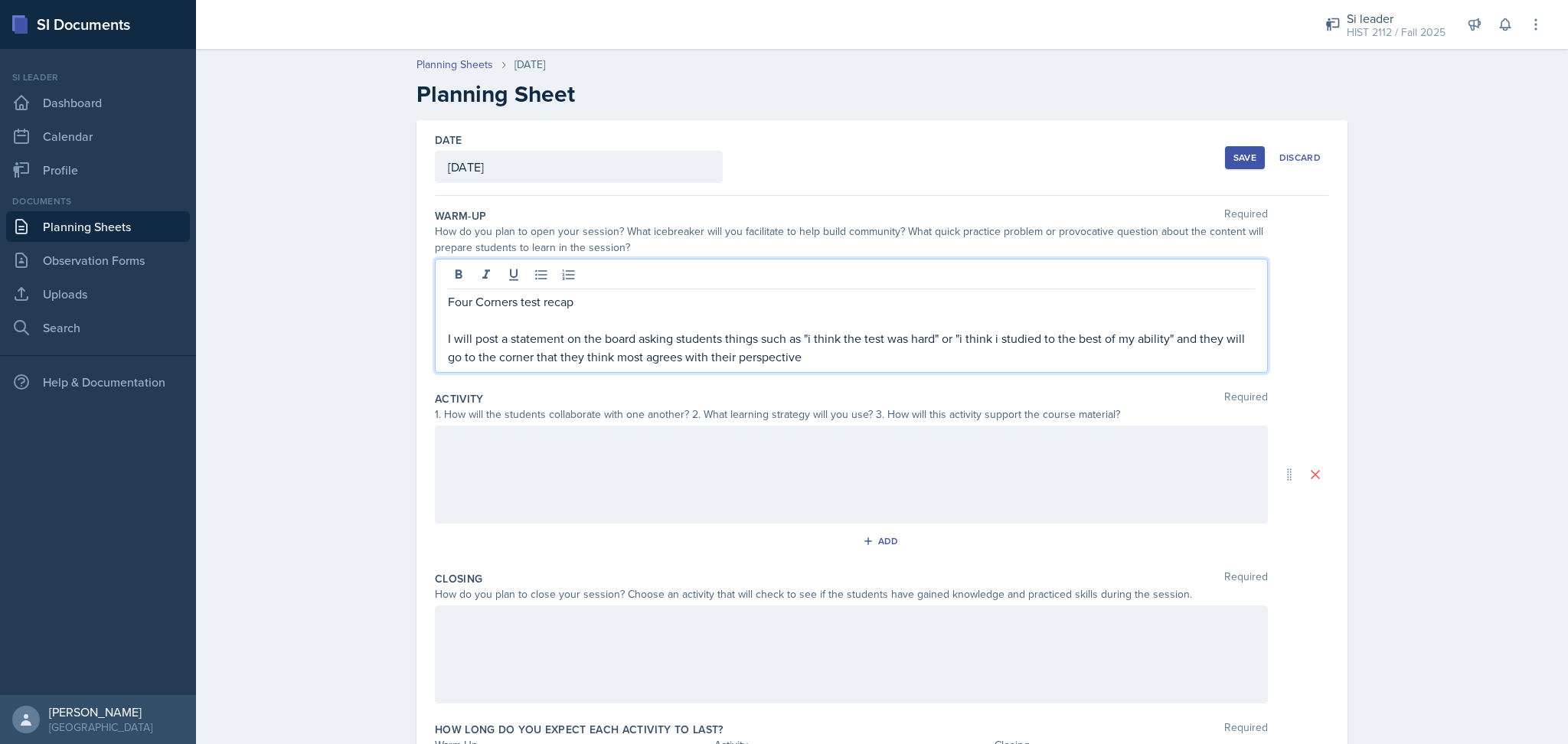
click at [653, 458] on div at bounding box center [851, 475] width 833 height 98
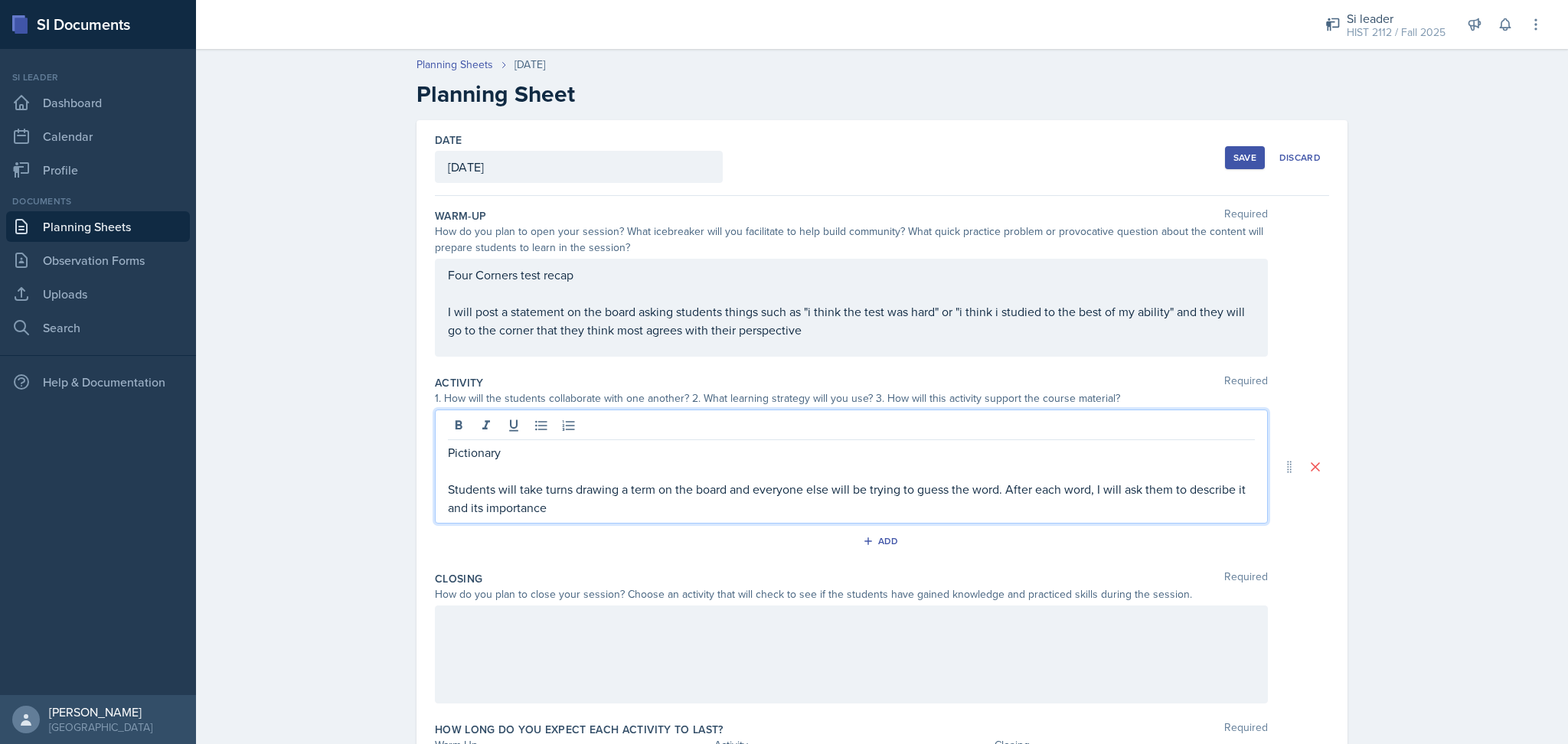
scroll to position [105, 0]
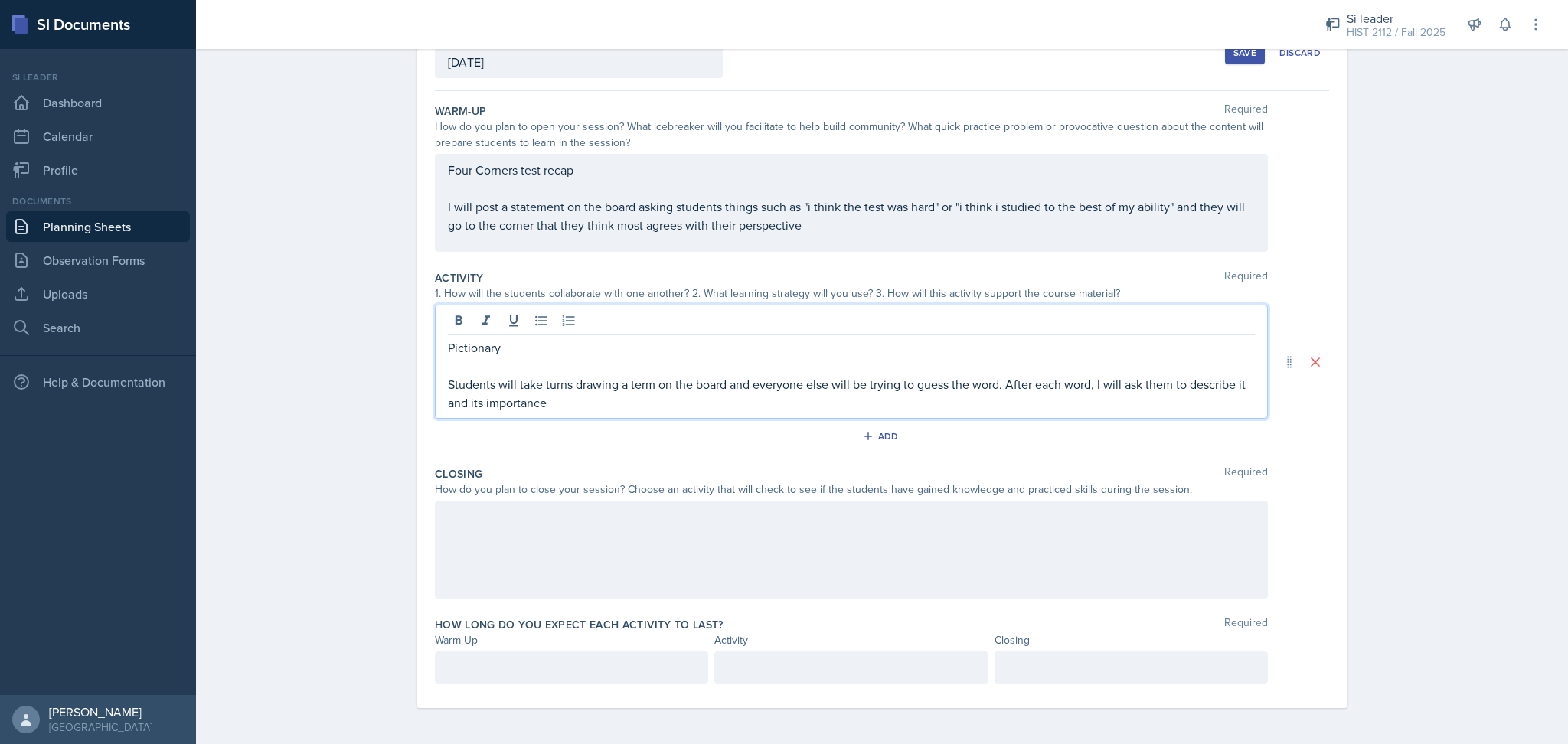
click at [539, 528] on div at bounding box center [851, 550] width 833 height 98
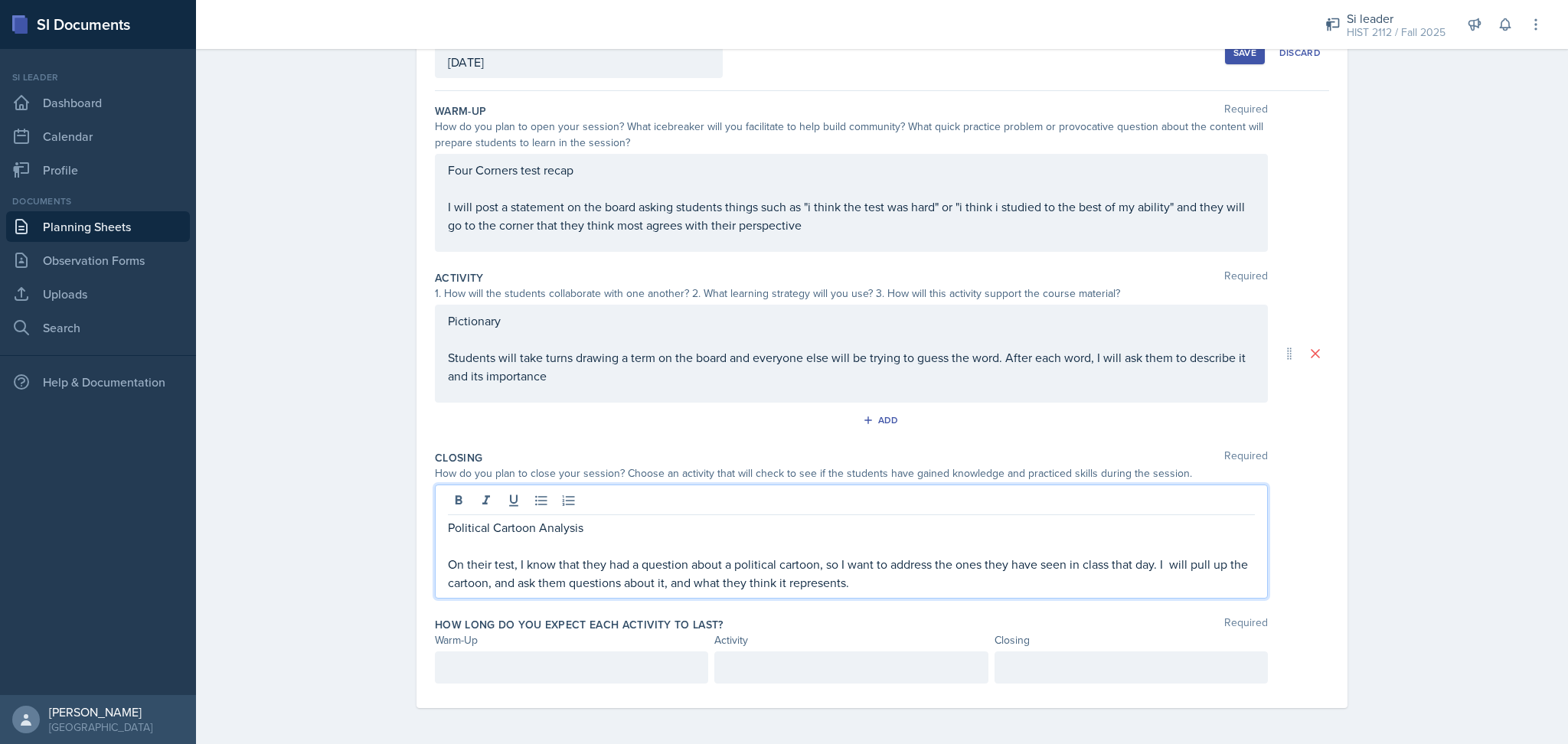
click at [779, 667] on div at bounding box center [851, 667] width 274 height 32
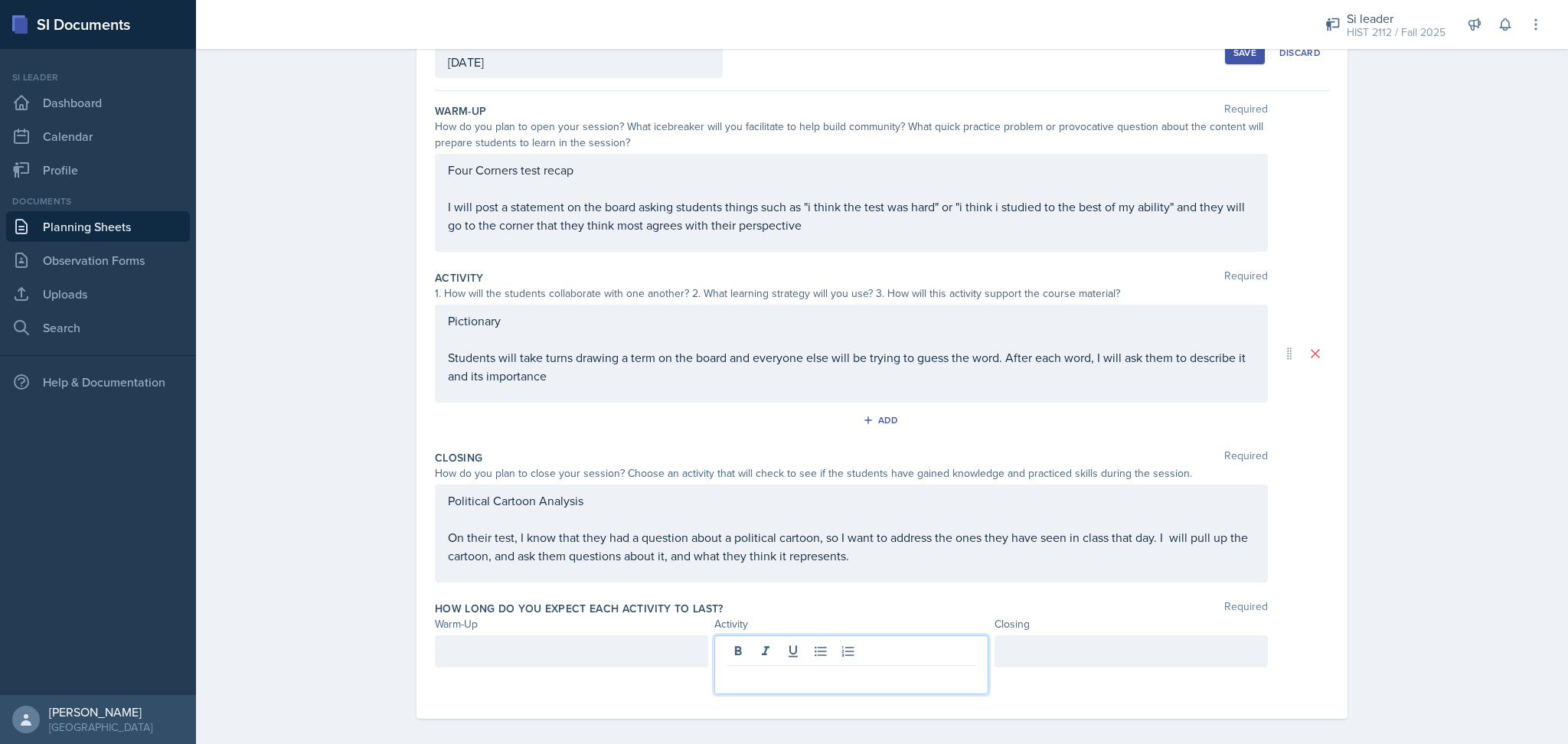
scroll to position [100, 0]
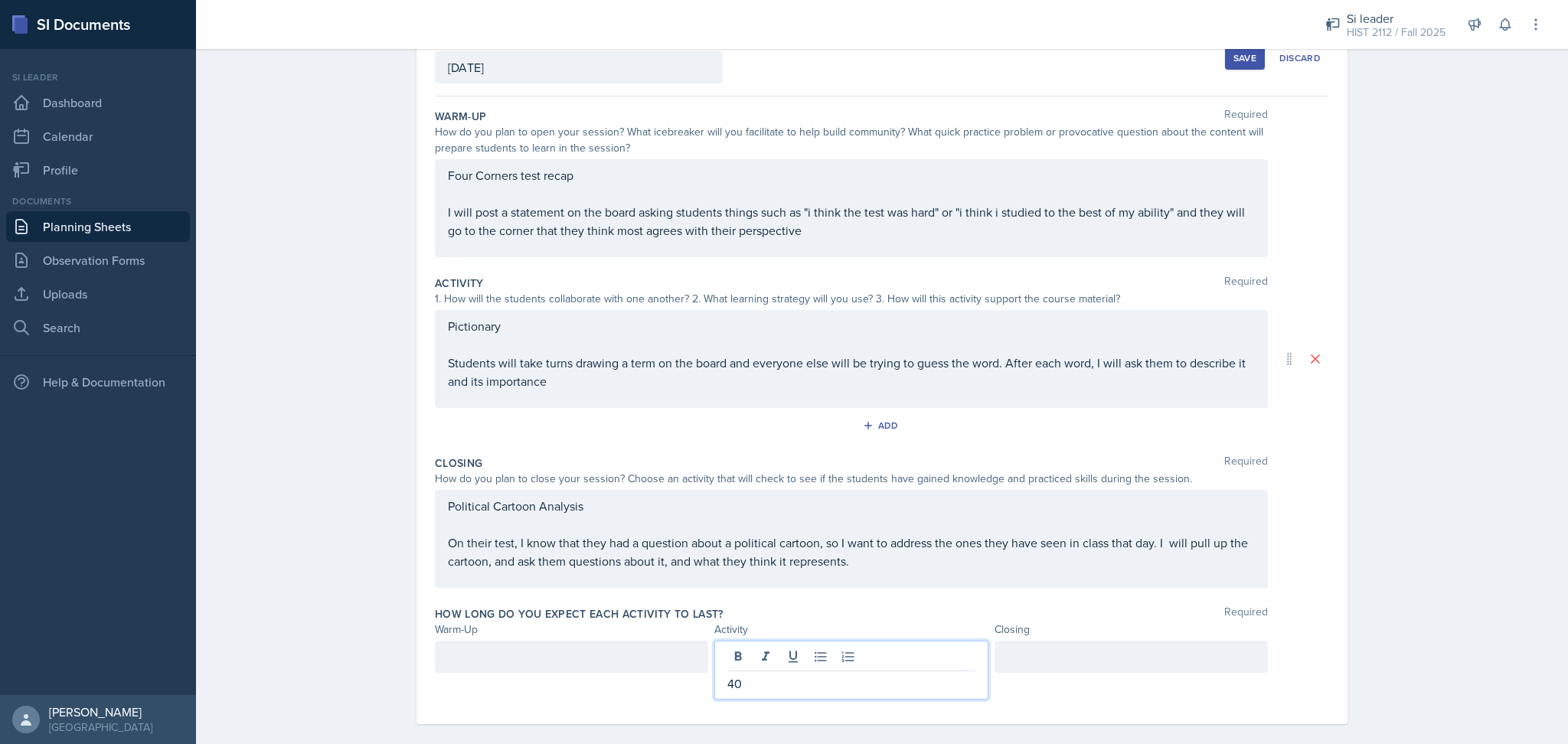
click at [1037, 660] on div at bounding box center [1131, 657] width 274 height 32
click at [631, 661] on div at bounding box center [571, 670] width 274 height 59
click at [1048, 672] on div at bounding box center [1131, 657] width 274 height 32
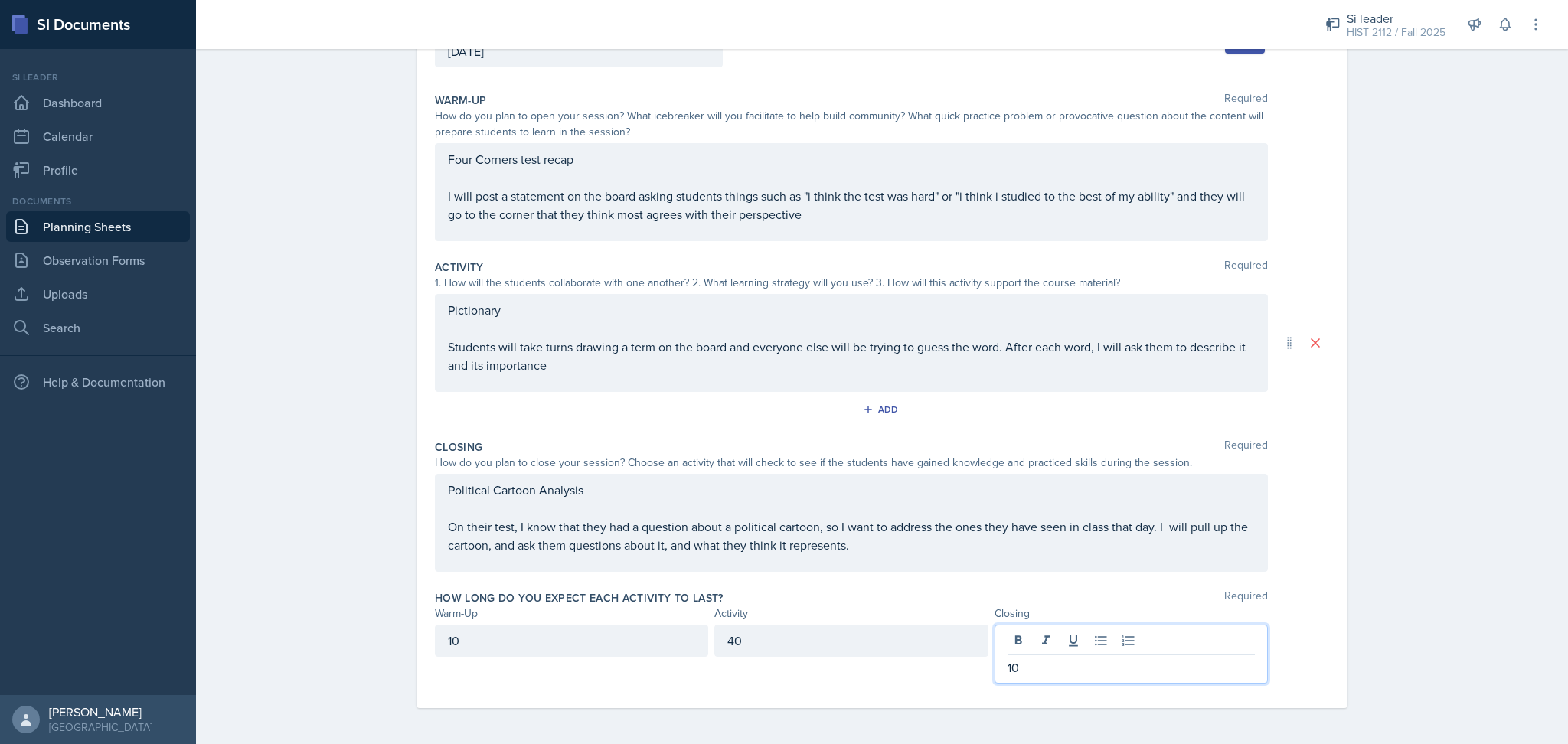
click at [1368, 600] on div "Planning Sheets [DATE] Planning Sheet Date [DATE] [DATE] 31 1 2 3 4 5 6 7 8 9 1…" at bounding box center [882, 335] width 1372 height 819
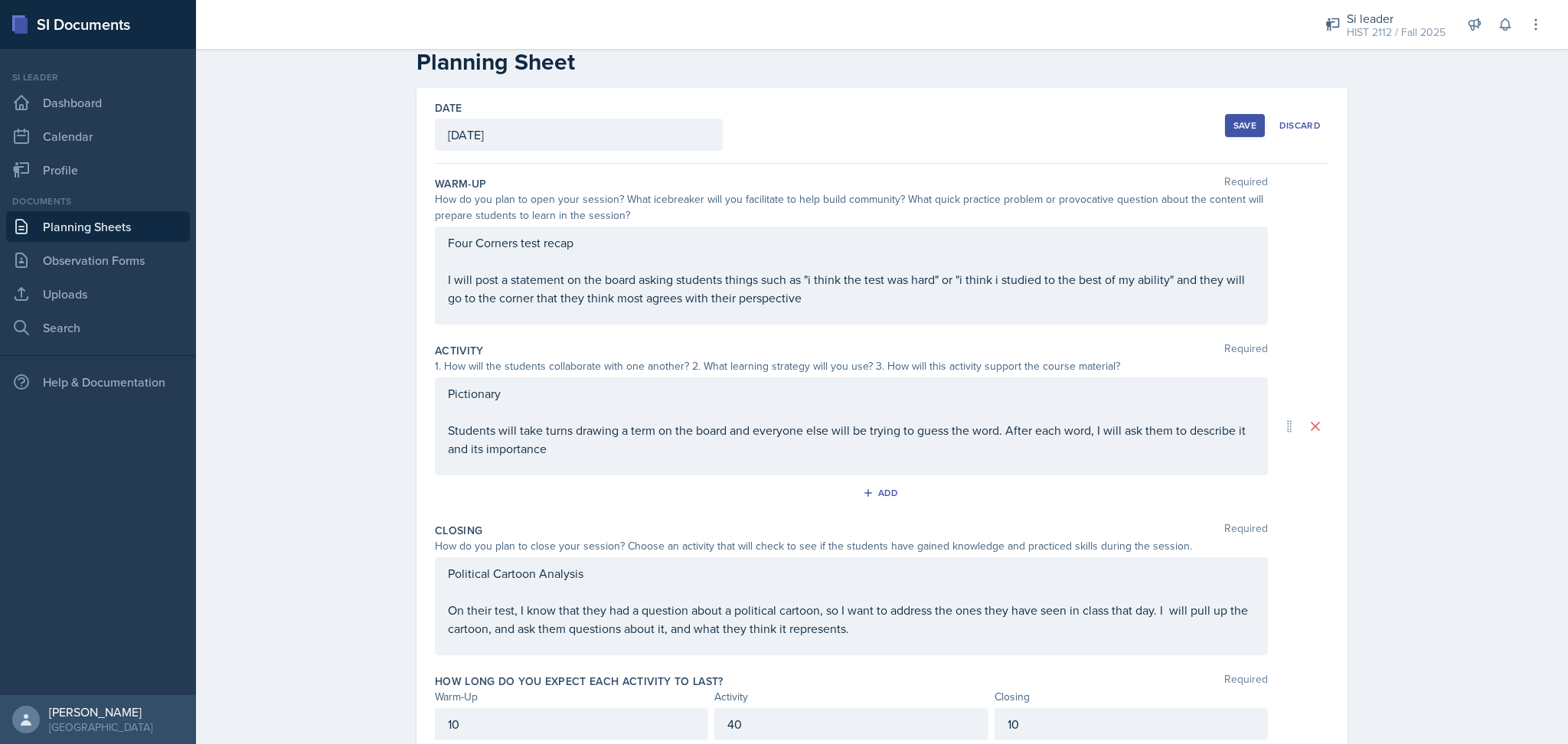
scroll to position [31, 0]
click at [1236, 124] on div "Save" at bounding box center [1244, 126] width 23 height 12
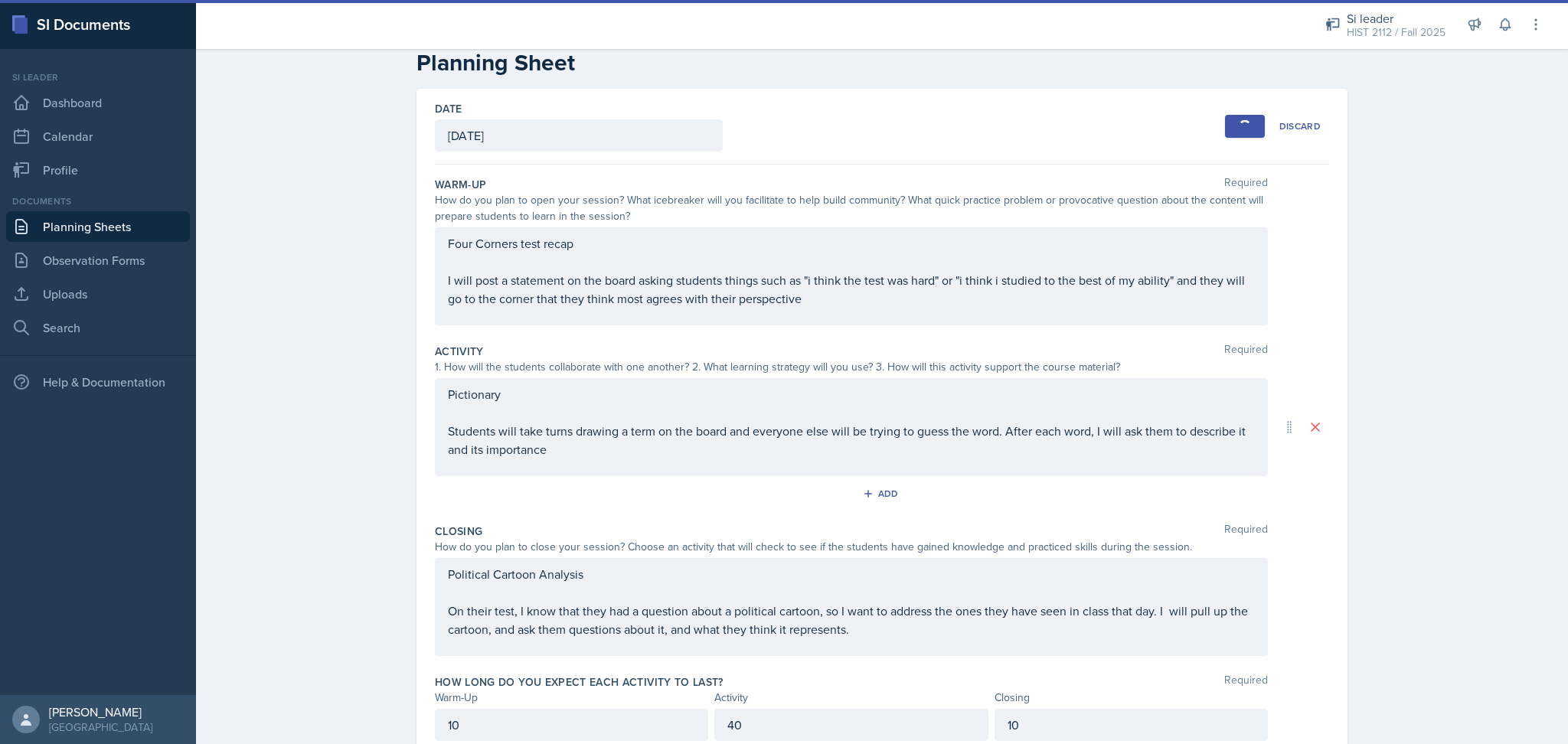
scroll to position [0, 0]
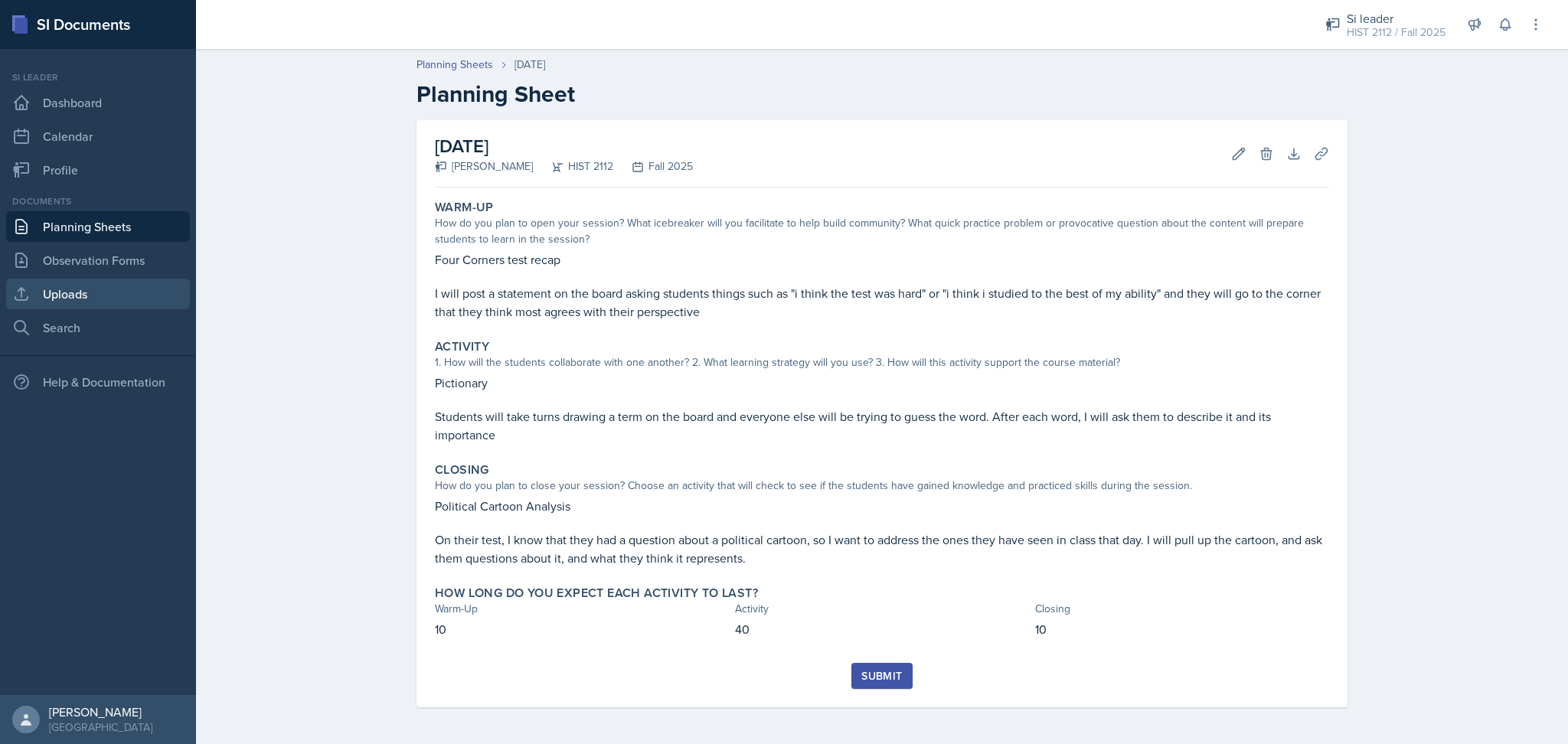
click at [92, 284] on link "Uploads" at bounding box center [98, 294] width 184 height 31
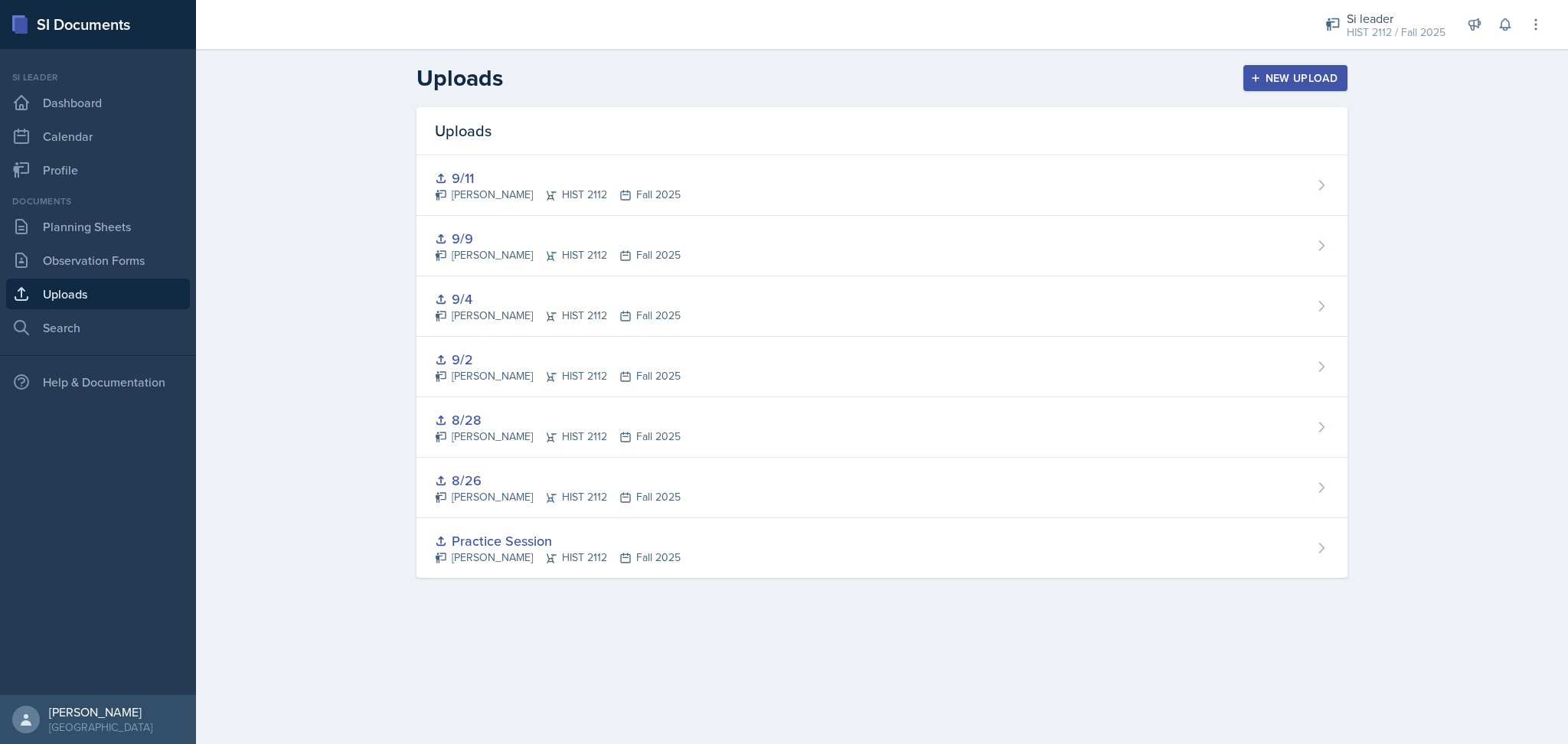
click at [1307, 78] on div "New Upload" at bounding box center [1295, 78] width 85 height 12
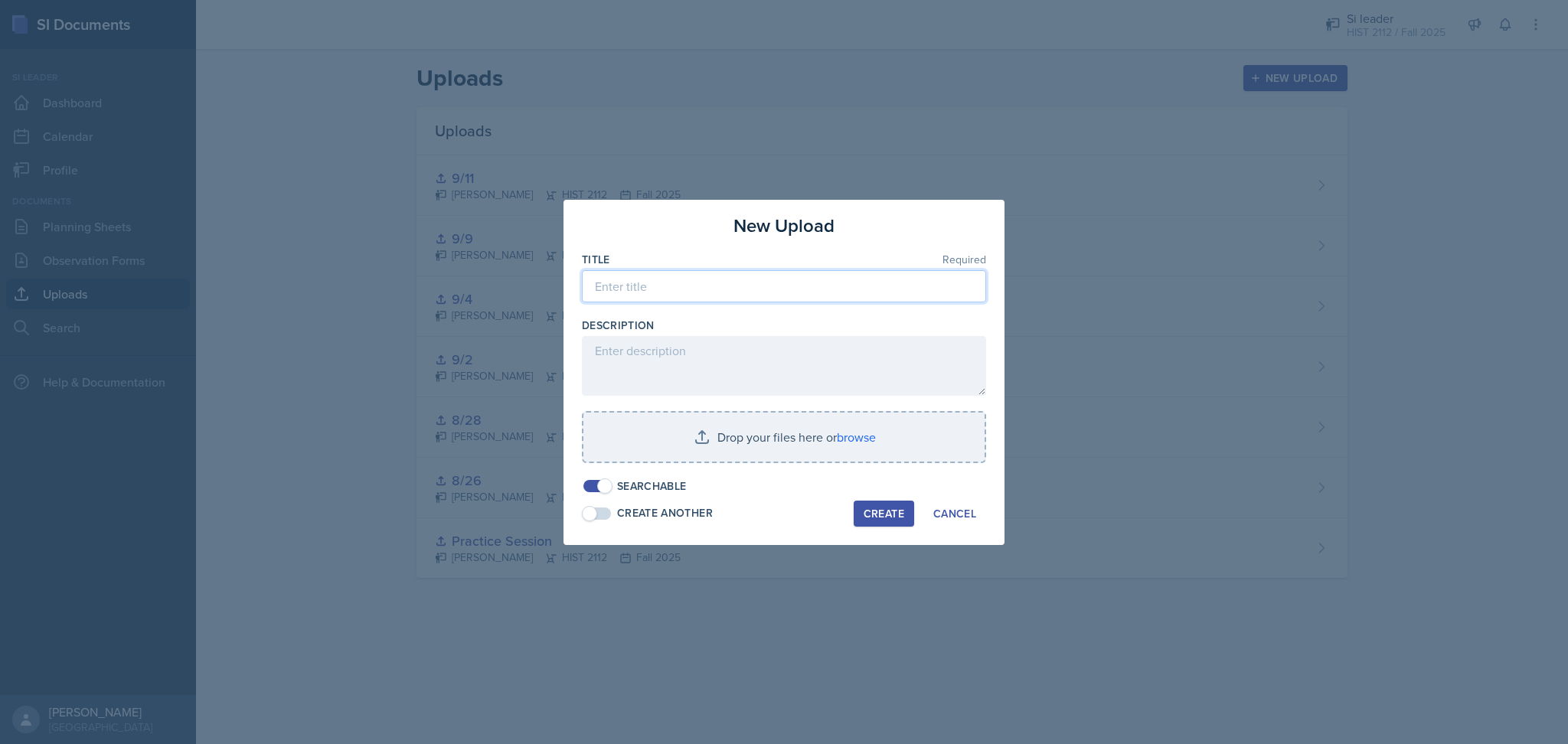
click at [674, 291] on input at bounding box center [784, 286] width 404 height 32
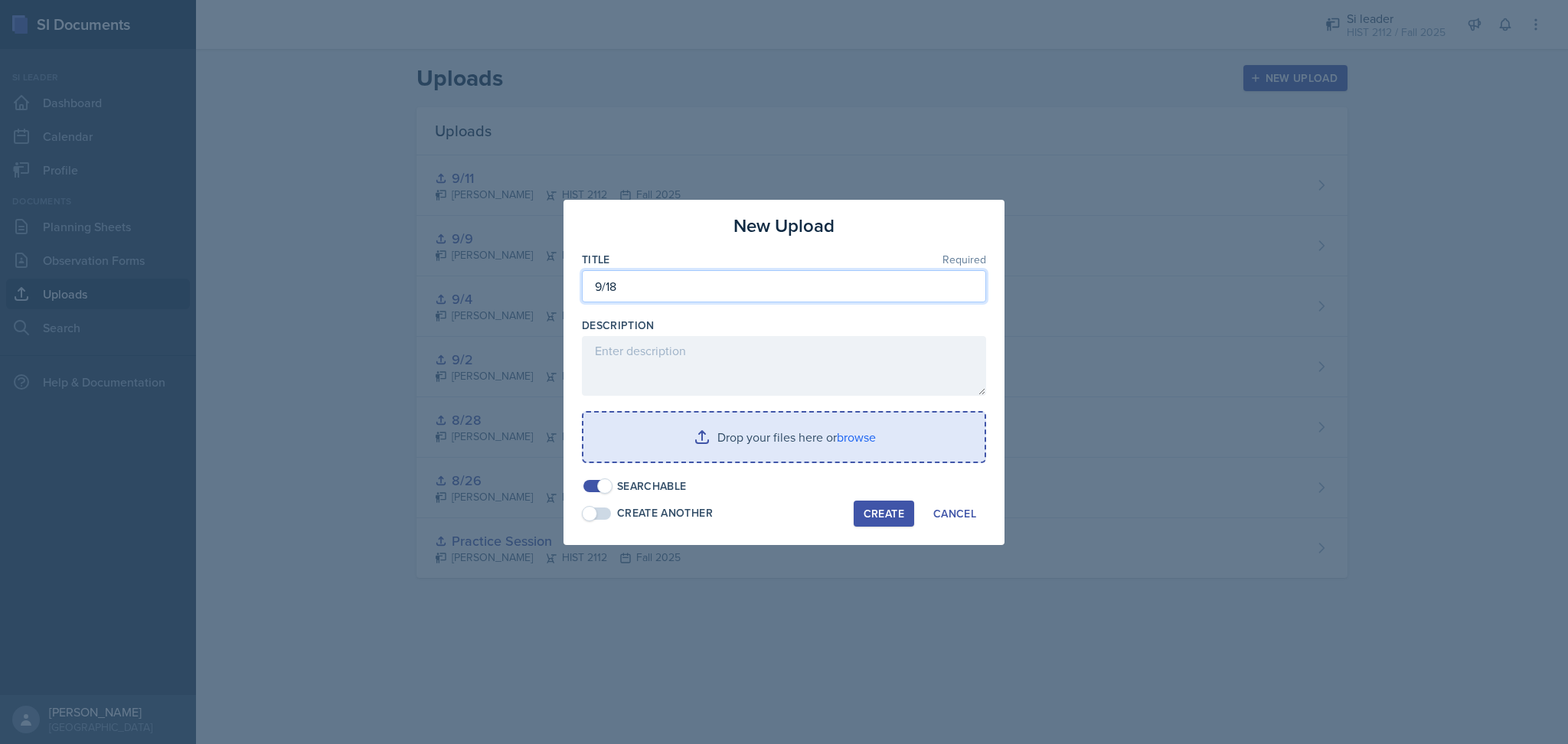
type input "9/18"
click at [738, 440] on input "file" at bounding box center [784, 437] width 401 height 49
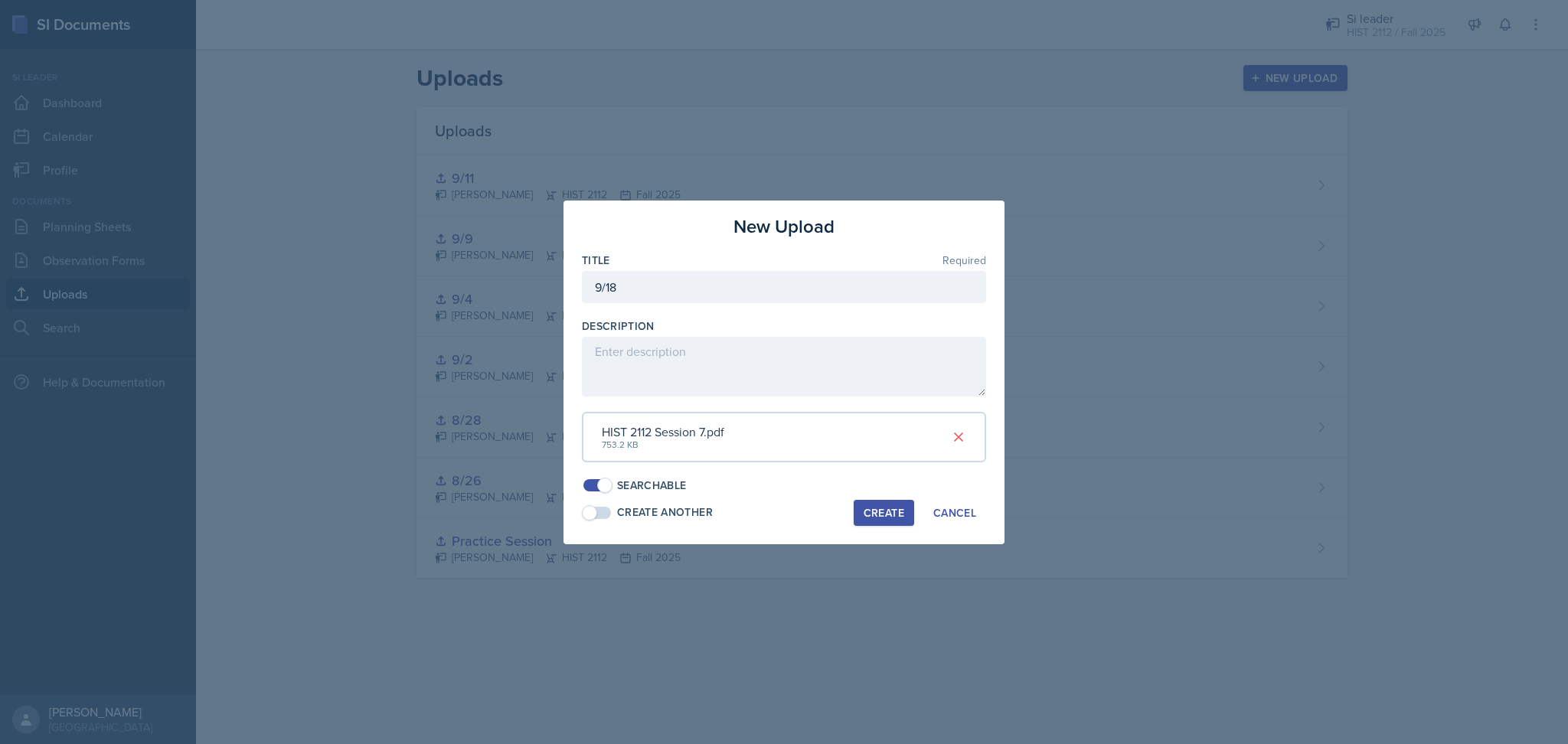
click at [876, 503] on button "Create" at bounding box center [883, 513] width 60 height 26
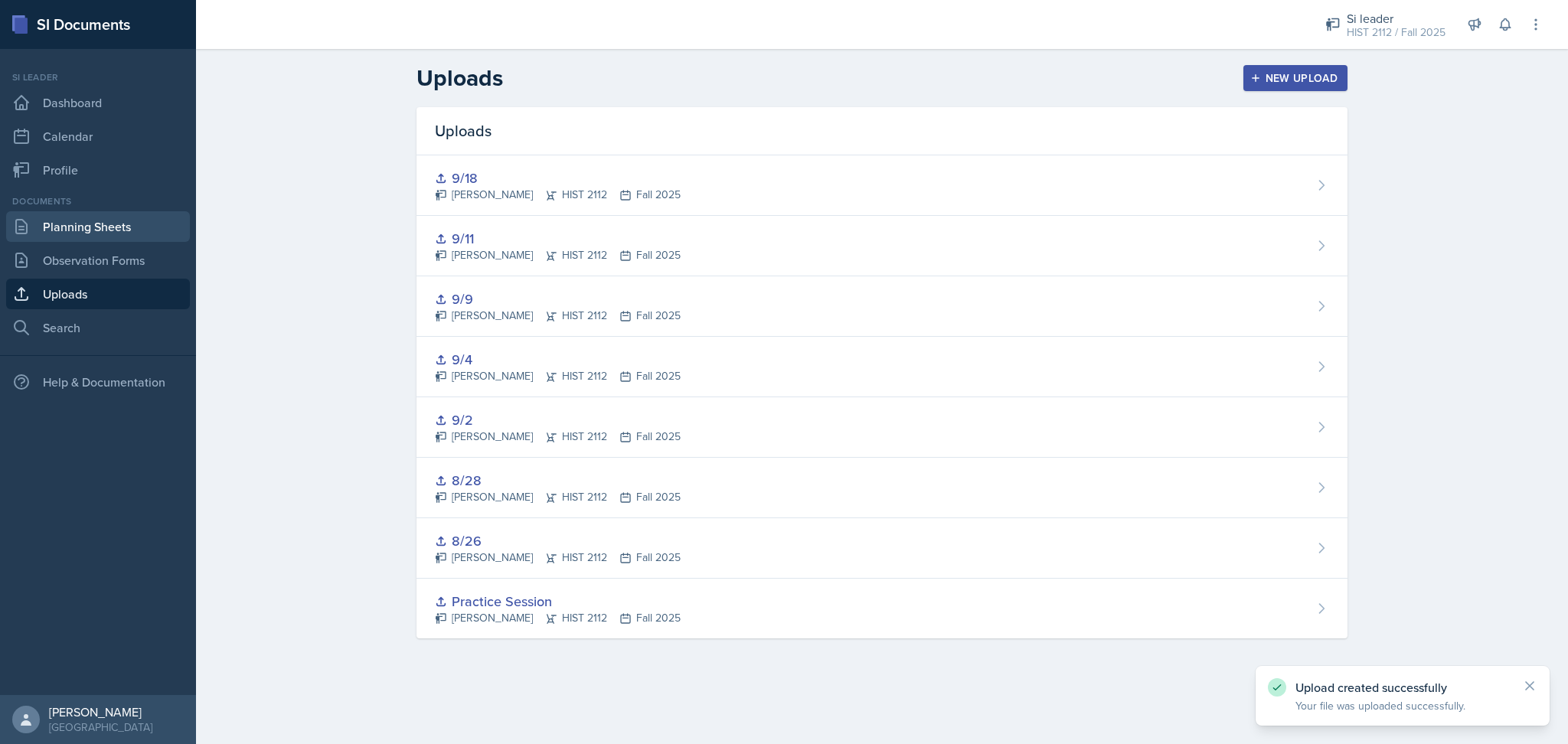
click at [137, 233] on link "Planning Sheets" at bounding box center [98, 226] width 184 height 31
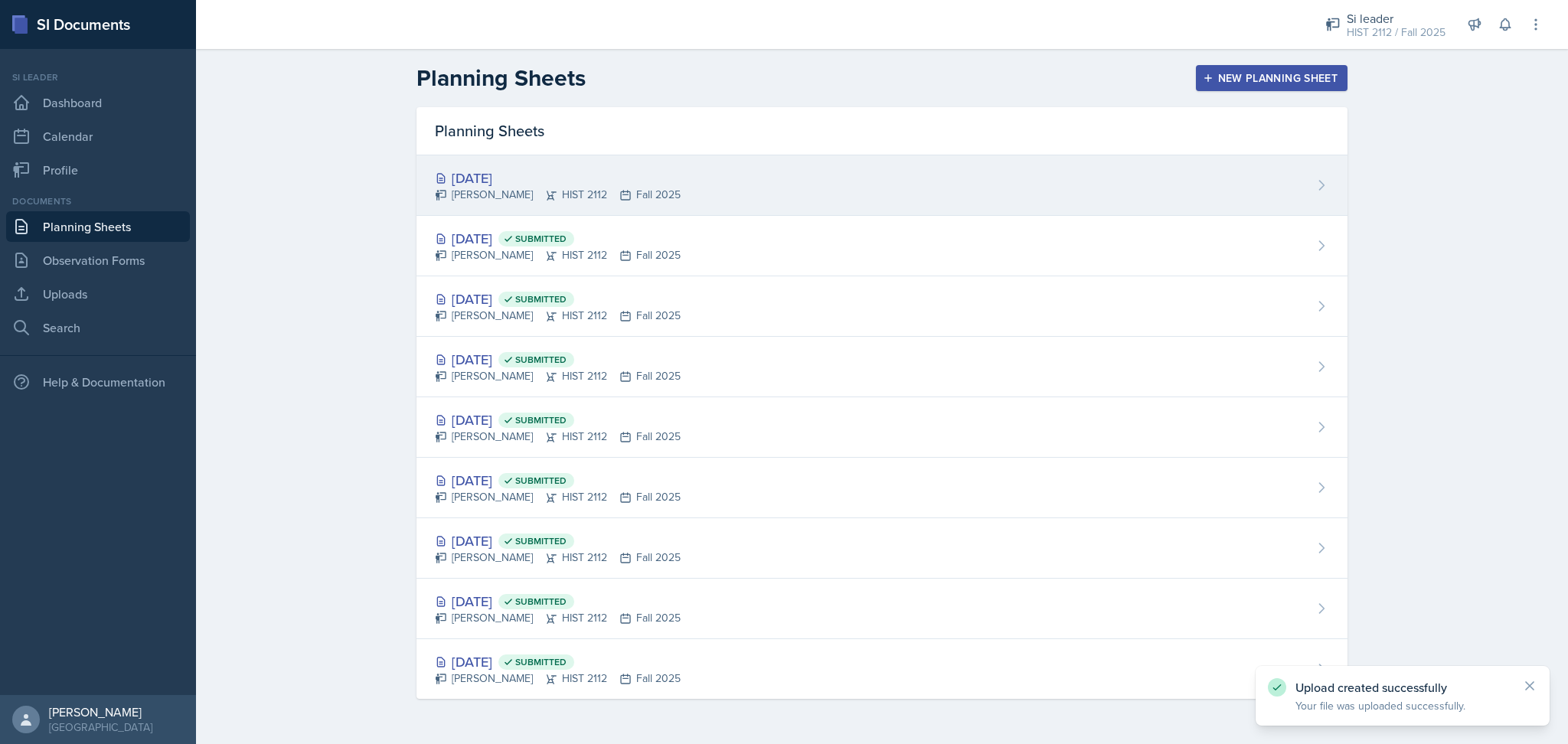
click at [628, 184] on div "[DATE]" at bounding box center [557, 178] width 246 height 21
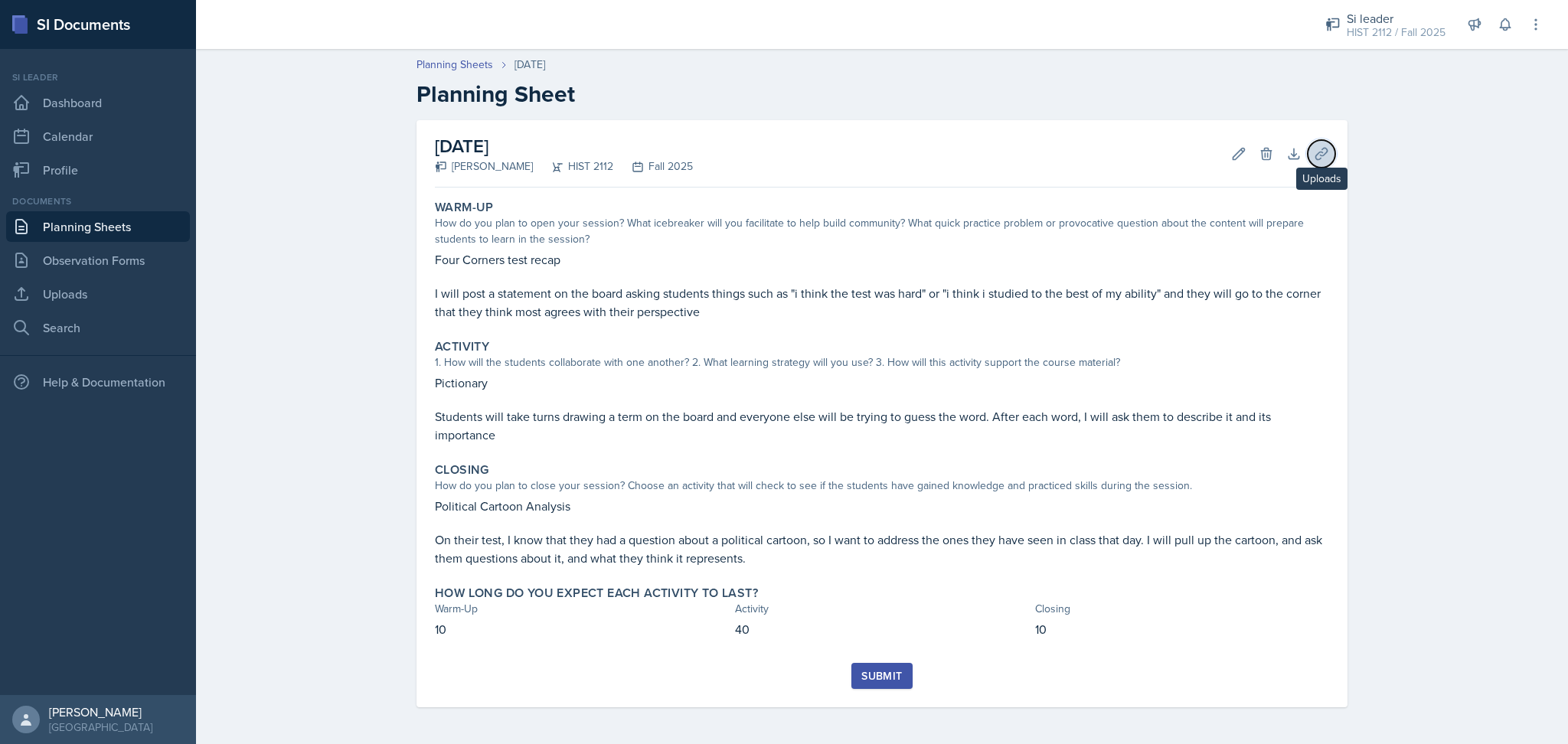
click at [1325, 156] on icon at bounding box center [1321, 154] width 16 height 16
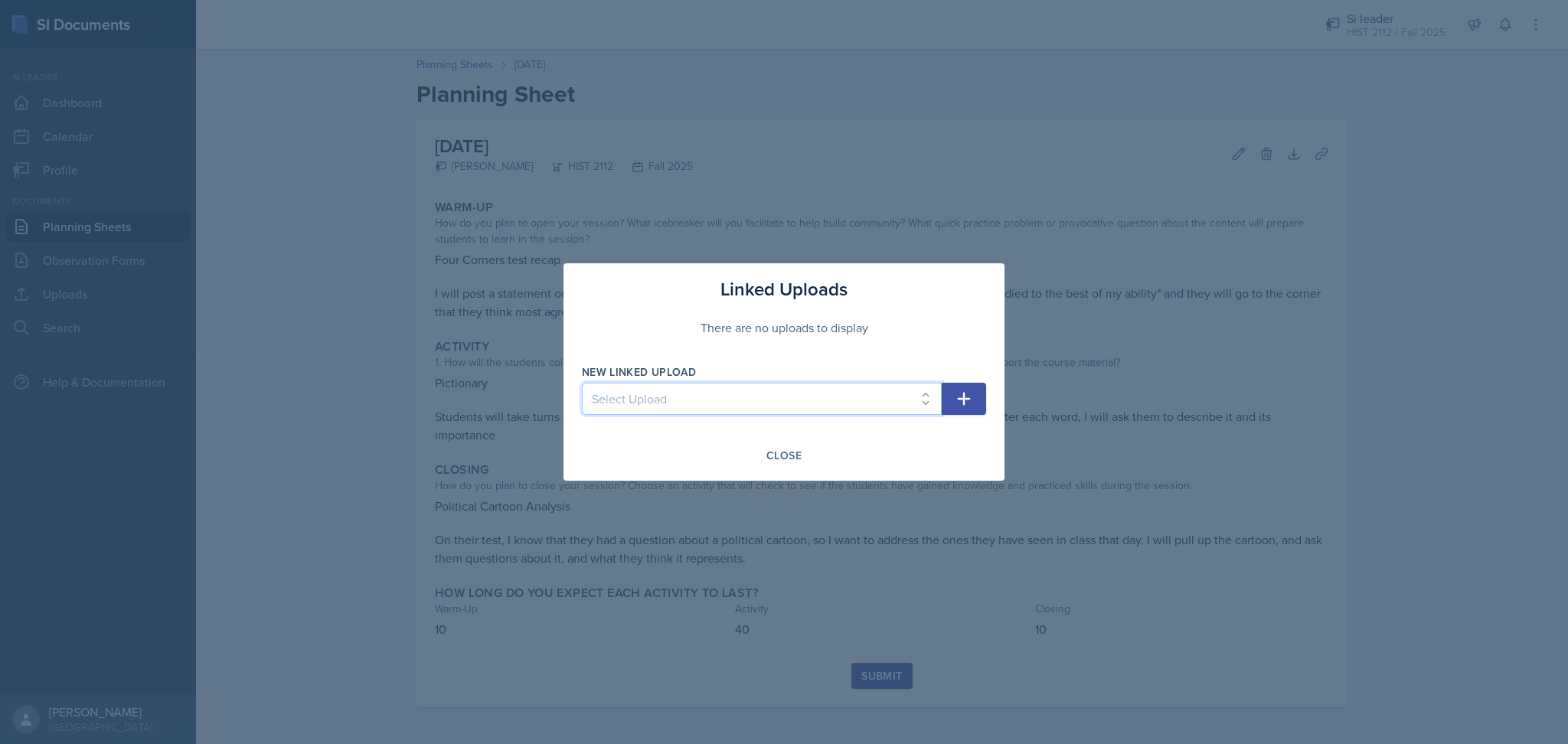
click at [855, 393] on select "Select Upload Practice Session 8/26 8/28 9/9 9/2 9/4 9/11 9/18" at bounding box center [761, 399] width 359 height 32
select select "3ee6318f-1756-4a9e-8c06-cd75b8abe4dc"
click at [582, 383] on select "Select Upload Practice Session 8/26 8/28 9/9 9/2 9/4 9/11 9/18" at bounding box center [761, 399] width 359 height 32
click at [958, 404] on icon "button" at bounding box center [964, 399] width 18 height 18
select select
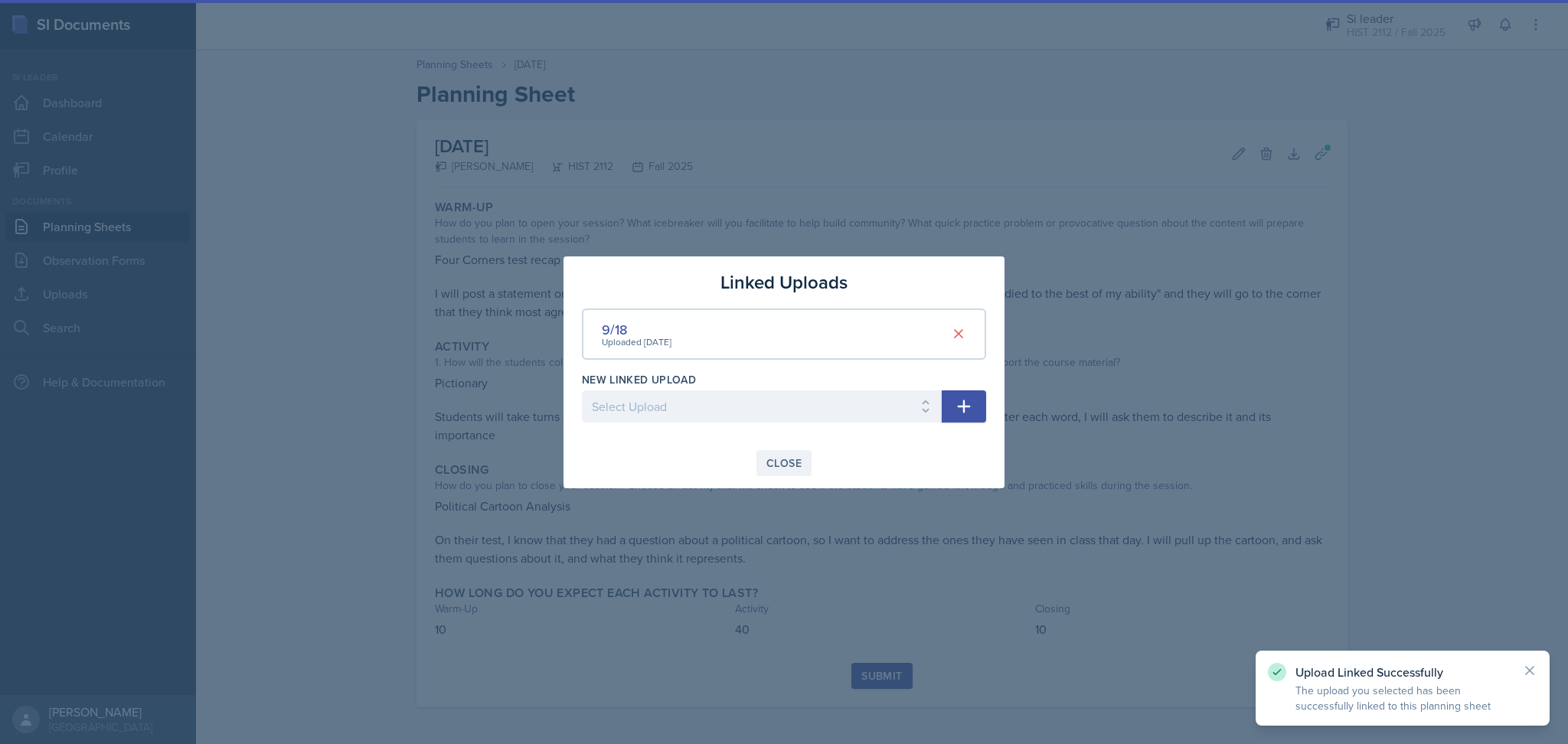
click at [790, 457] on div "Close" at bounding box center [784, 463] width 35 height 12
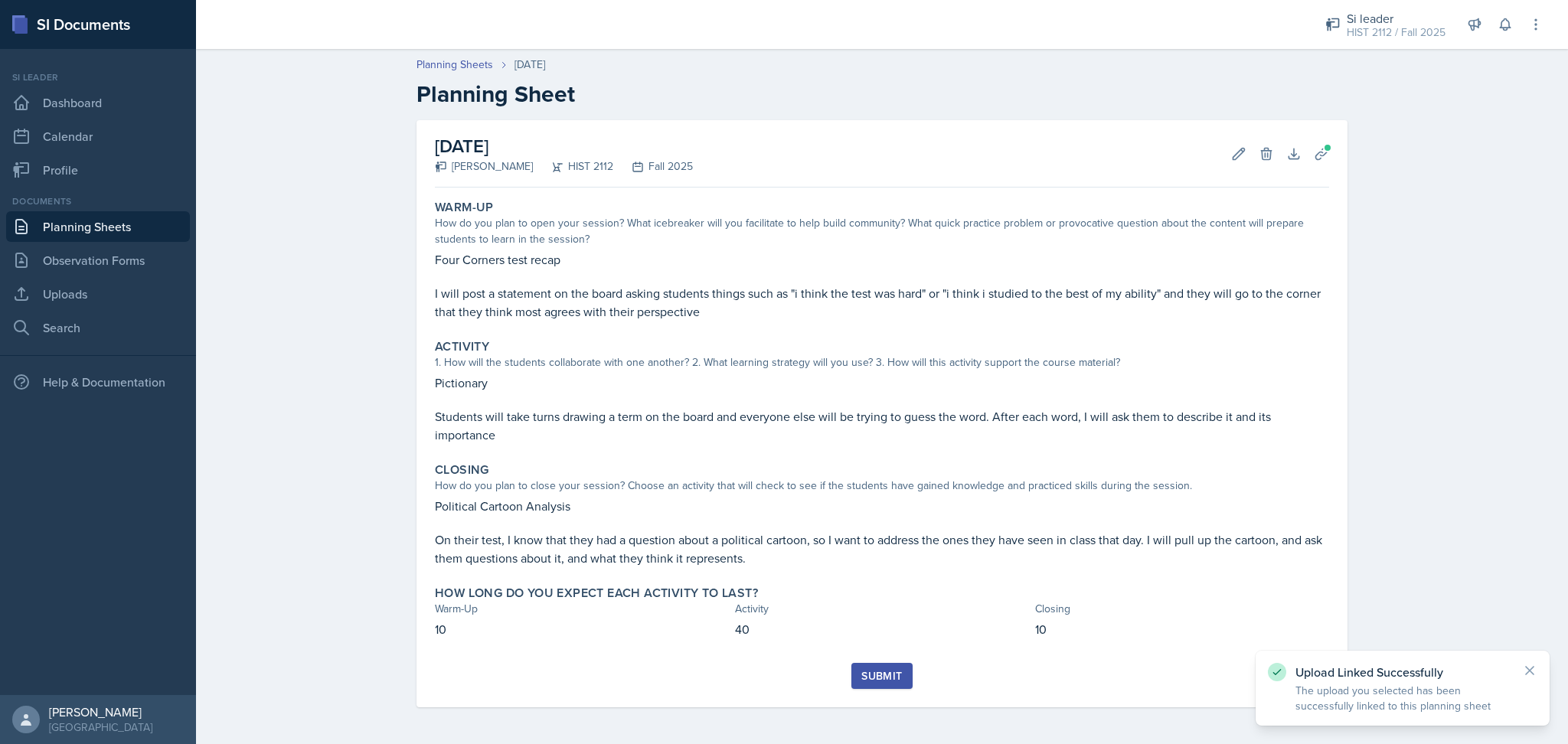
click at [878, 679] on div "Submit" at bounding box center [882, 676] width 40 height 12
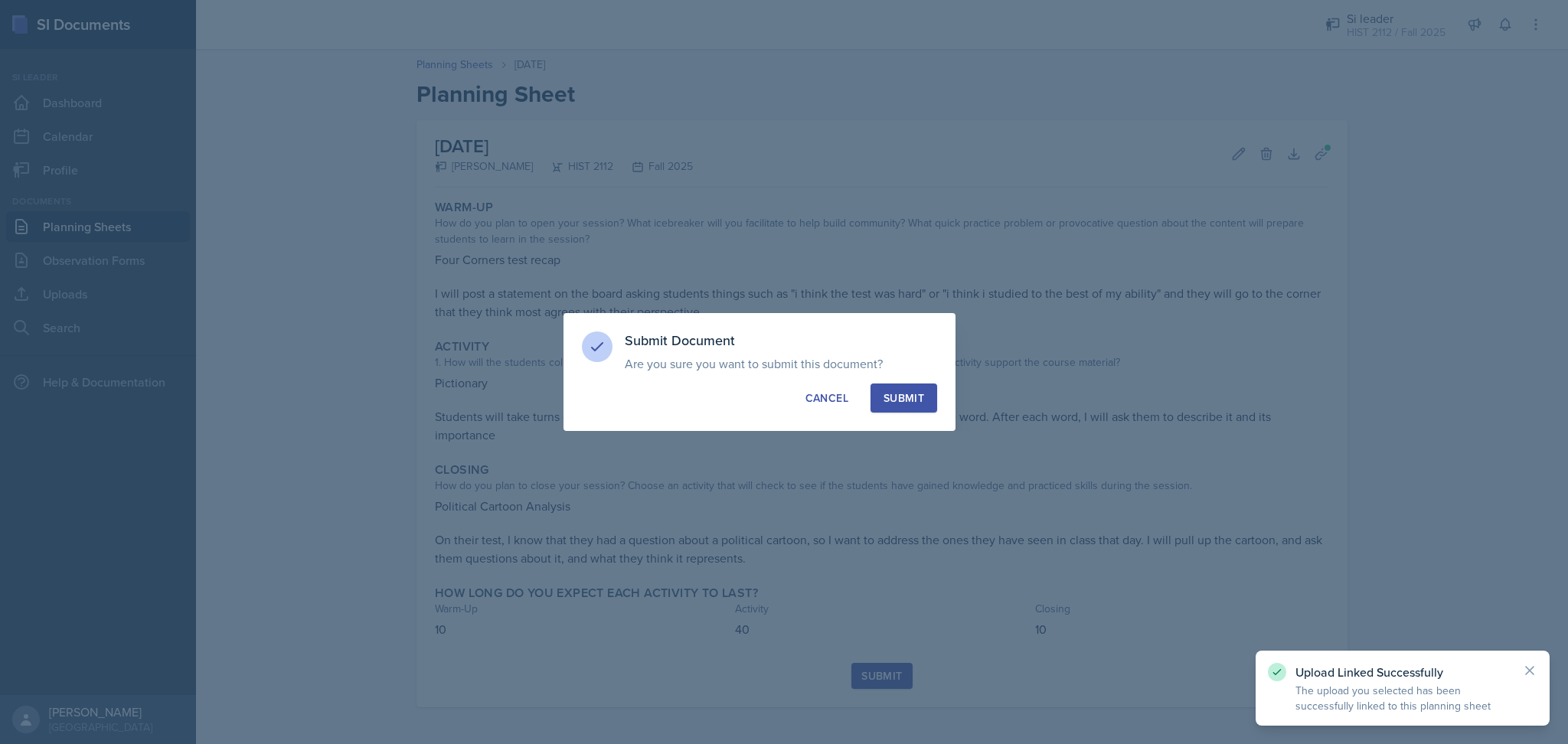
click at [889, 397] on div "Submit" at bounding box center [903, 398] width 40 height 16
